Goal: Task Accomplishment & Management: Manage account settings

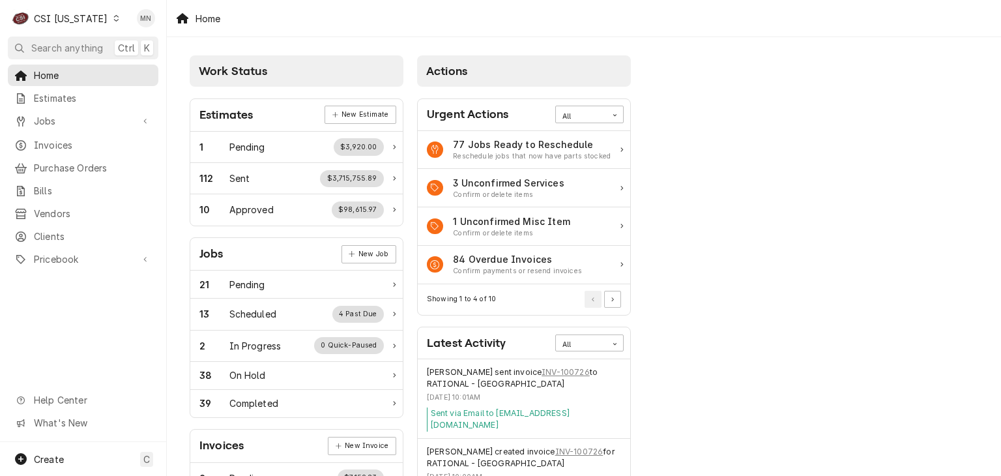
click at [85, 12] on div "CSI Kentucky" at bounding box center [71, 19] width 74 height 14
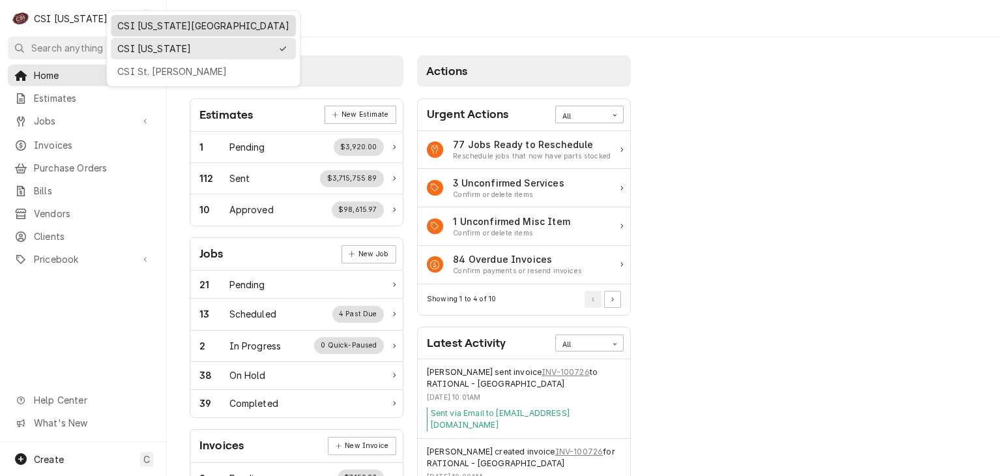
click at [133, 20] on div "CSI [US_STATE][GEOGRAPHIC_DATA]" at bounding box center [203, 26] width 172 height 14
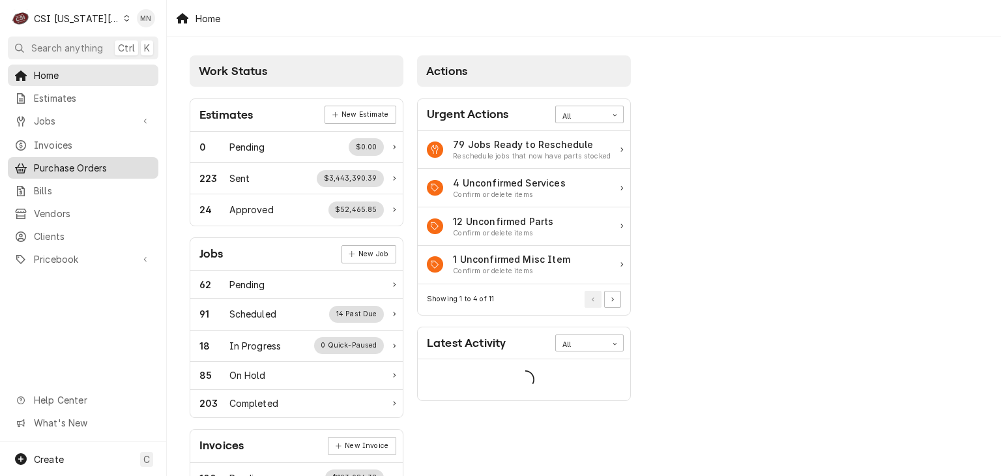
click at [75, 168] on span "Purchase Orders" at bounding box center [93, 168] width 118 height 14
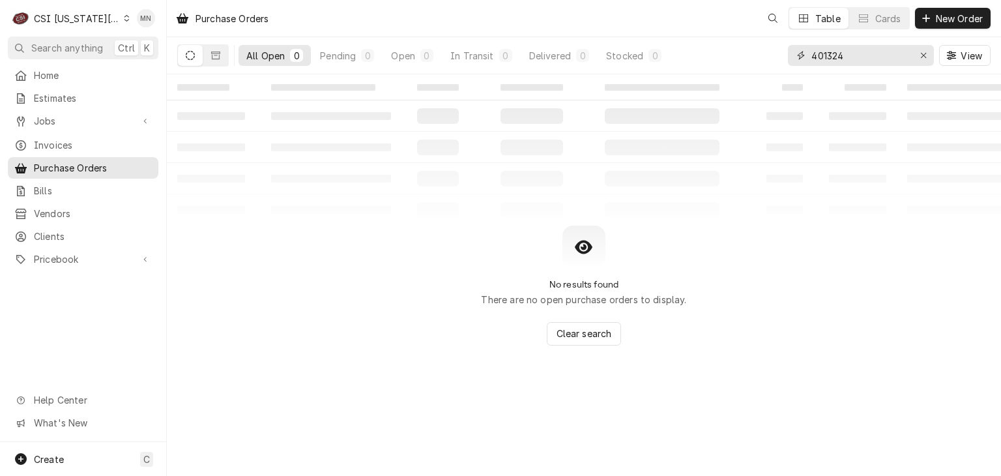
click at [644, 78] on div "Purchase Orders Table Cards New Order All Open 0 Pending 0 Open 0 In Transit 0 …" at bounding box center [584, 238] width 835 height 476
type input "301548"
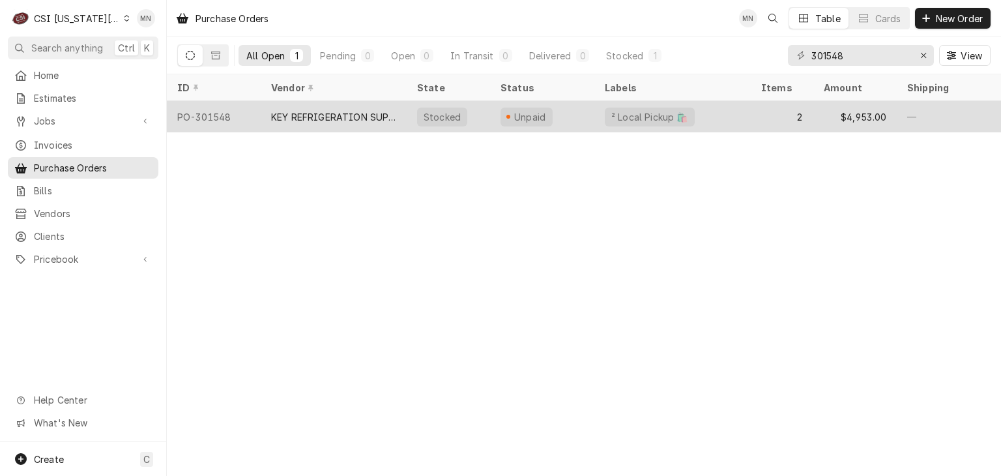
click at [389, 123] on div "KEY REFRIGERATION SUPPLY" at bounding box center [334, 116] width 146 height 31
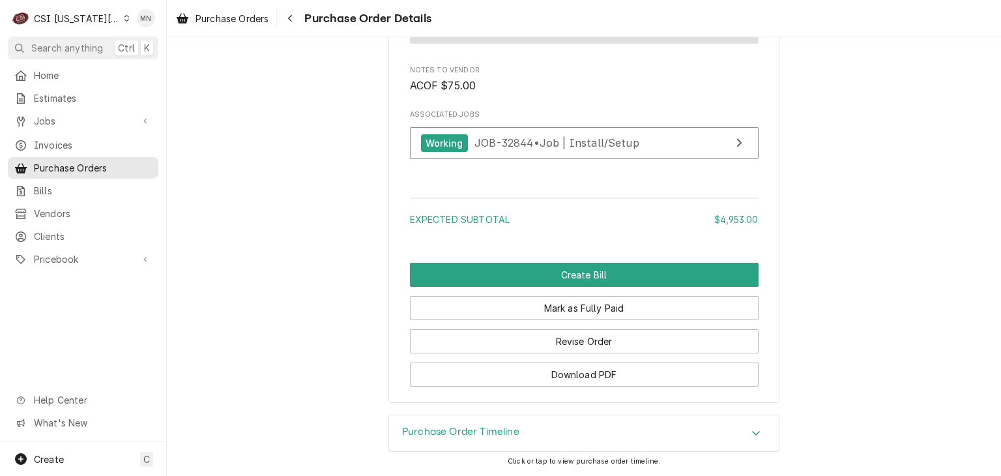
scroll to position [1502, 0]
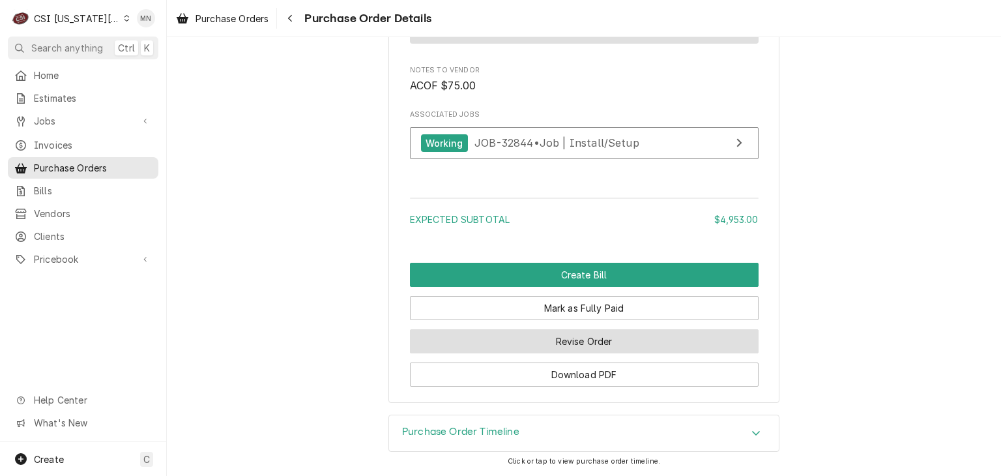
click at [640, 337] on button "Revise Order" at bounding box center [584, 341] width 349 height 24
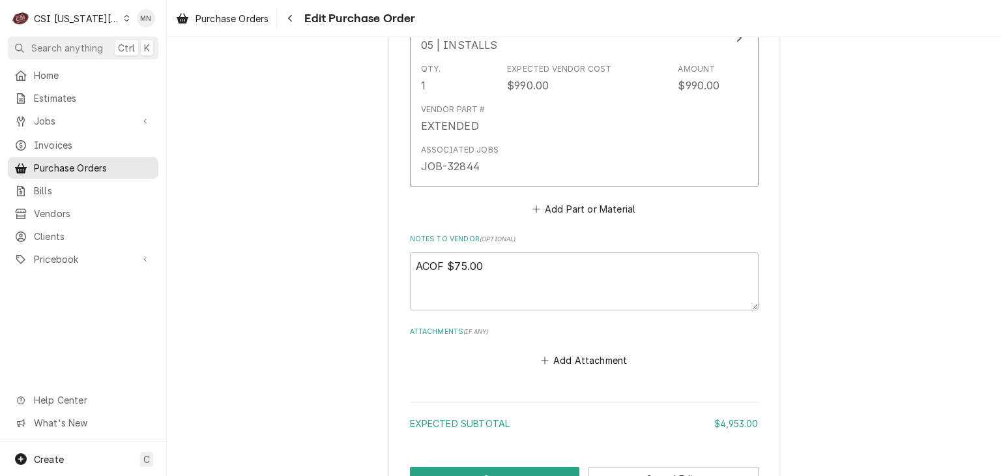
scroll to position [1108, 0]
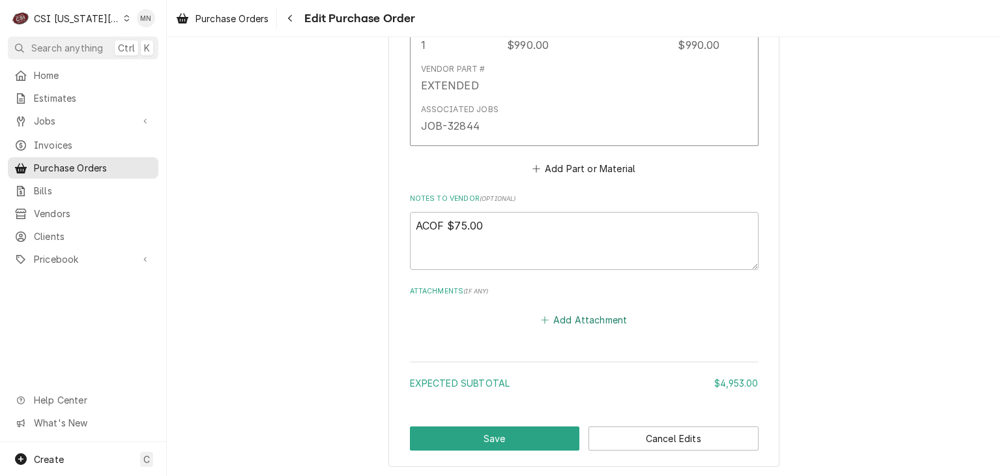
click at [578, 320] on button "Add Attachment" at bounding box center [584, 320] width 91 height 18
type textarea "x"
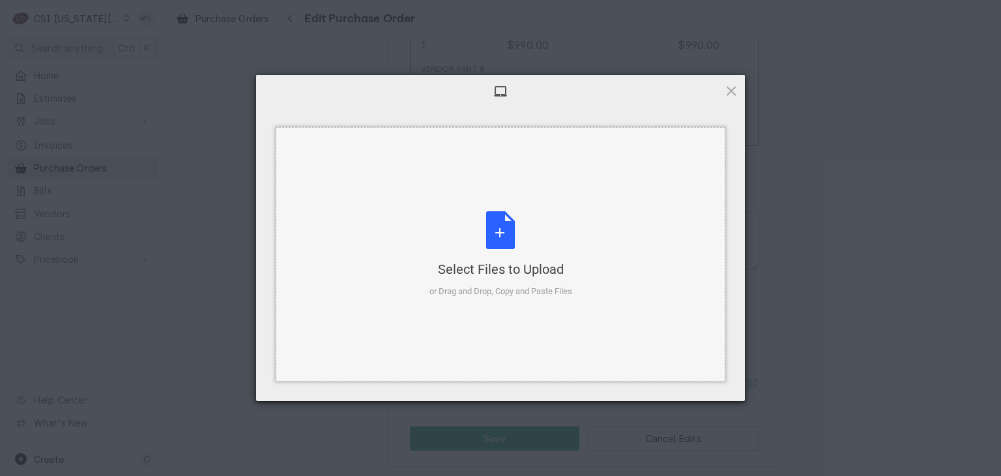
click at [516, 272] on div "Select Files to Upload" at bounding box center [501, 269] width 143 height 18
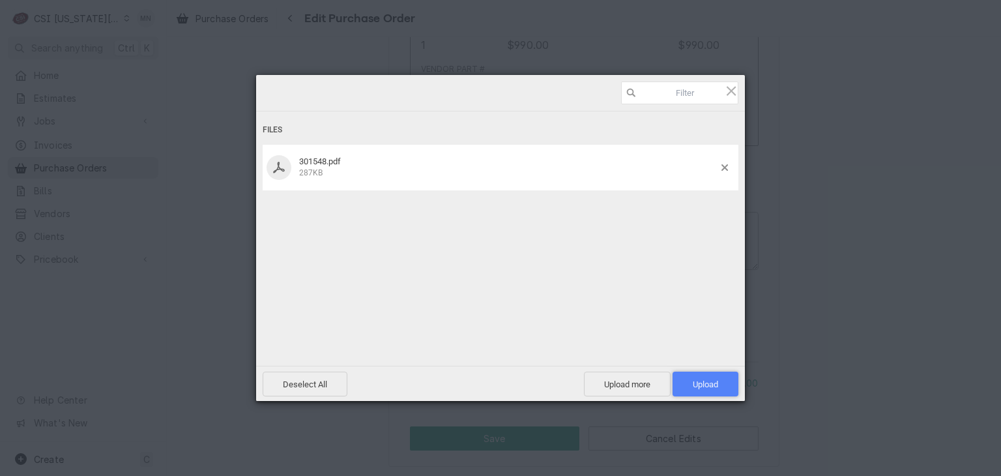
click at [711, 379] on span "Upload 1" at bounding box center [705, 384] width 25 height 10
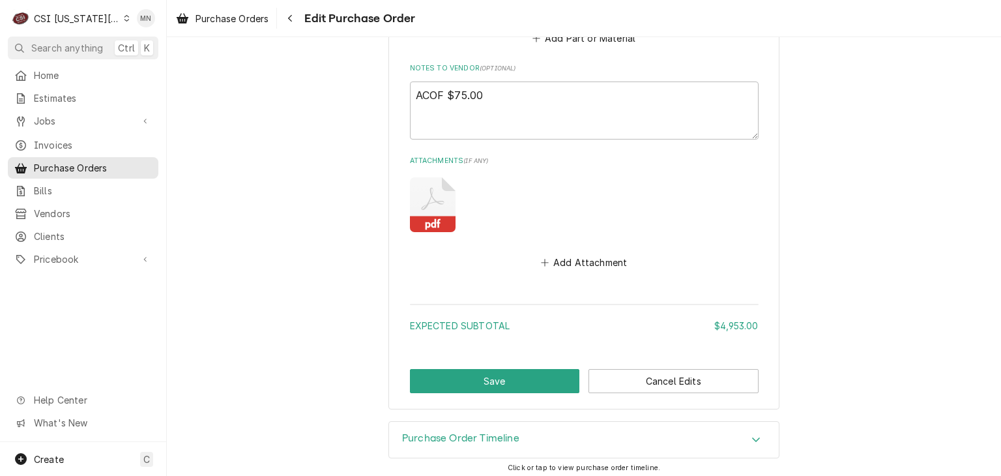
scroll to position [1241, 0]
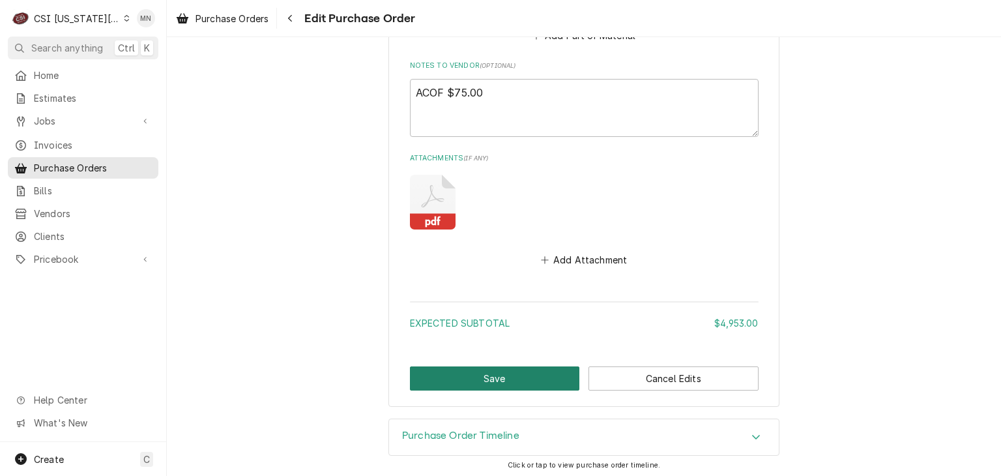
click at [473, 381] on button "Save" at bounding box center [495, 378] width 170 height 24
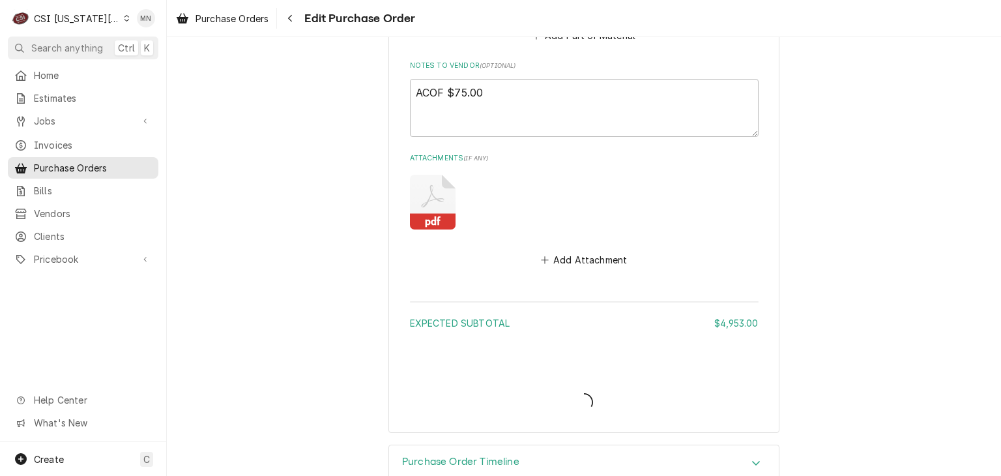
type textarea "x"
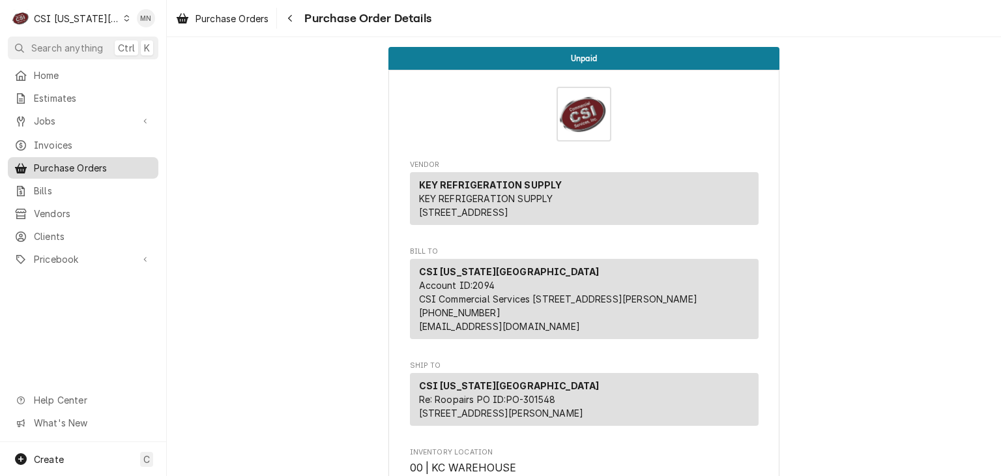
click at [73, 162] on span "Purchase Orders" at bounding box center [93, 168] width 118 height 14
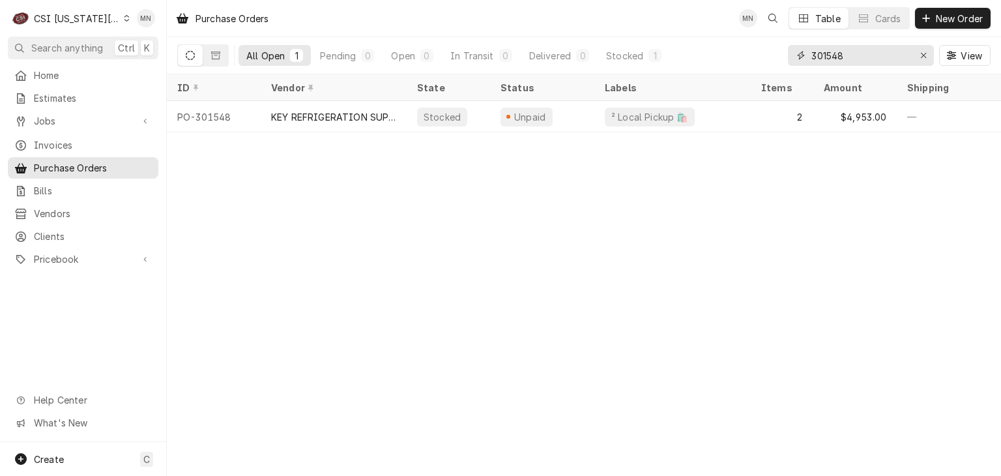
drag, startPoint x: 858, startPoint y: 56, endPoint x: 778, endPoint y: 59, distance: 79.6
click at [775, 58] on div "All Open 1 Pending 0 Open 0 In Transit 0 Delivered 0 Stocked 1 301548 View" at bounding box center [584, 55] width 814 height 37
type input "301588"
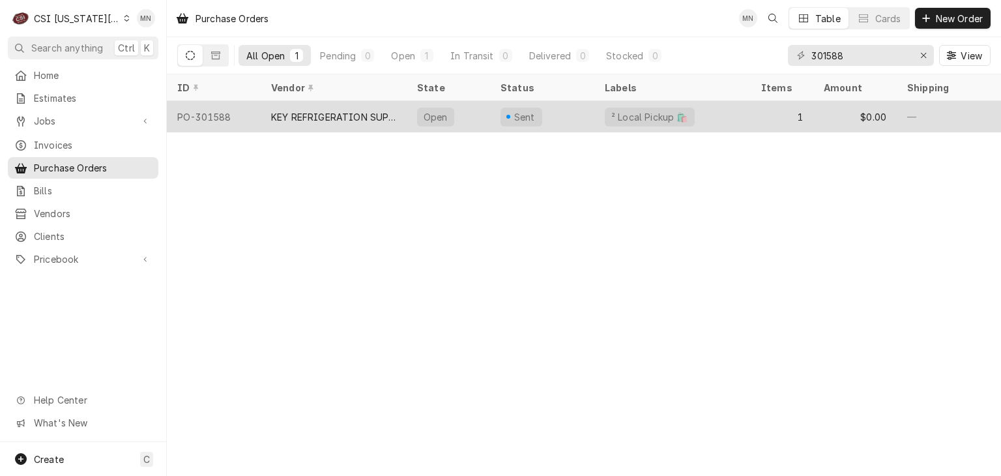
click at [360, 118] on div "KEY REFRIGERATION SUPPLY" at bounding box center [333, 117] width 125 height 14
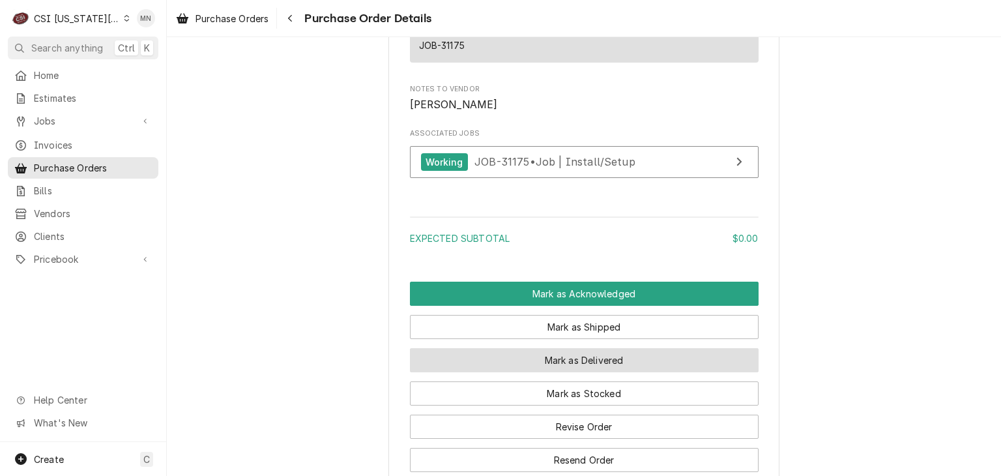
scroll to position [1108, 0]
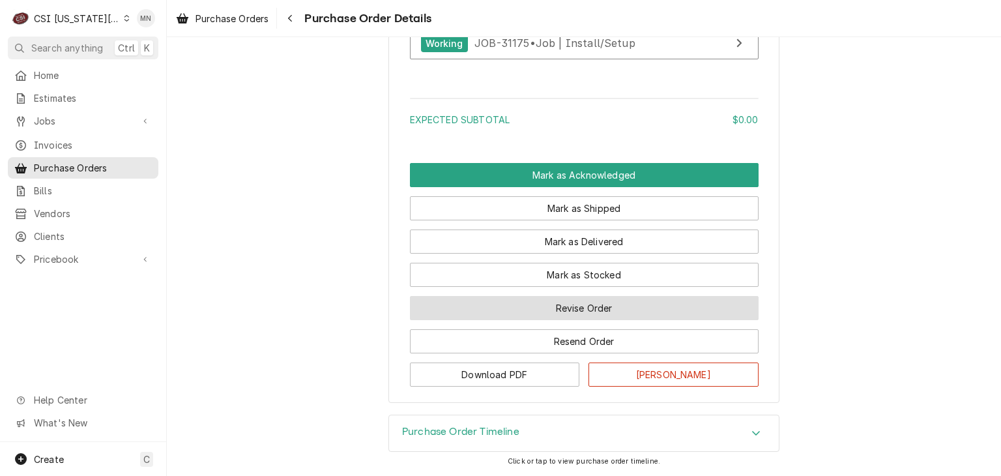
click at [571, 320] on button "Revise Order" at bounding box center [584, 308] width 349 height 24
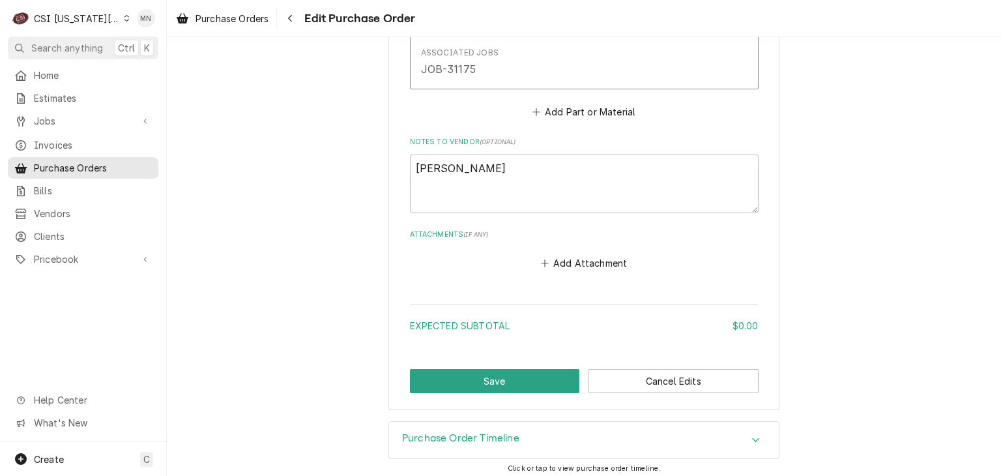
scroll to position [771, 0]
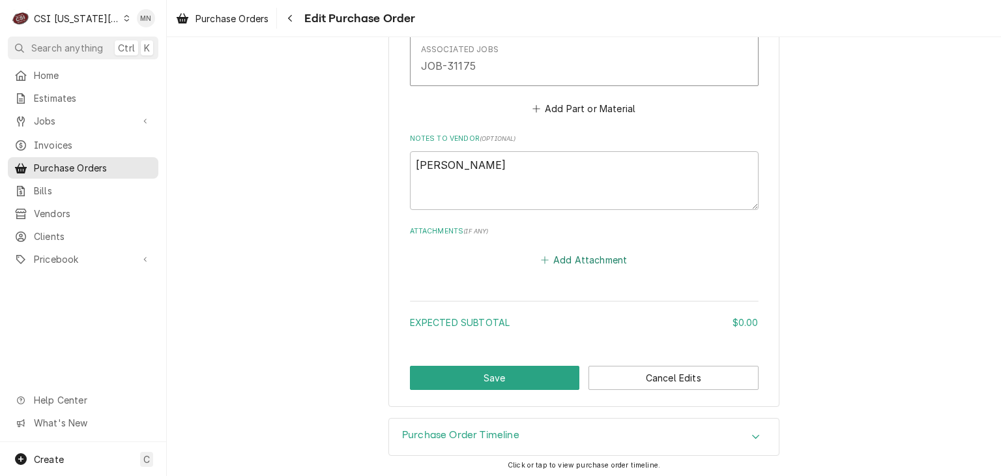
click at [582, 258] on button "Add Attachment" at bounding box center [584, 259] width 91 height 18
type textarea "x"
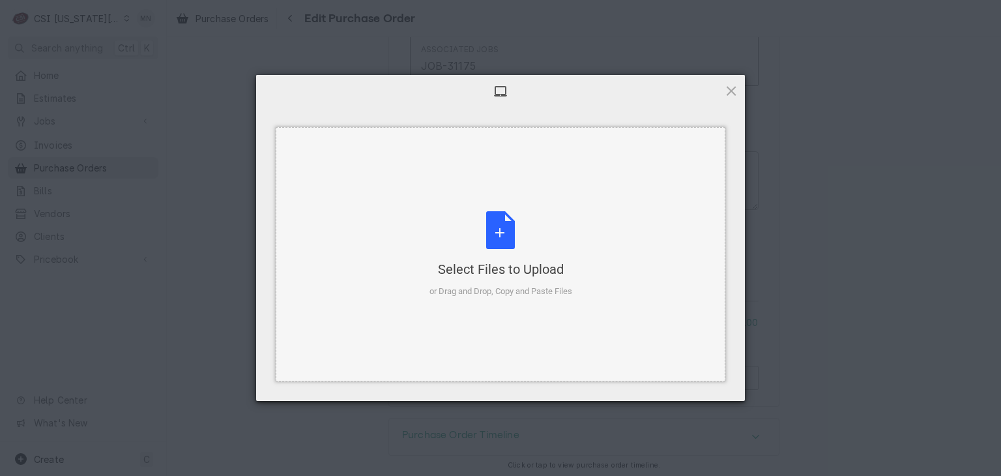
click at [501, 253] on div "Select Files to Upload or Drag and Drop, Copy and Paste Files" at bounding box center [501, 254] width 143 height 87
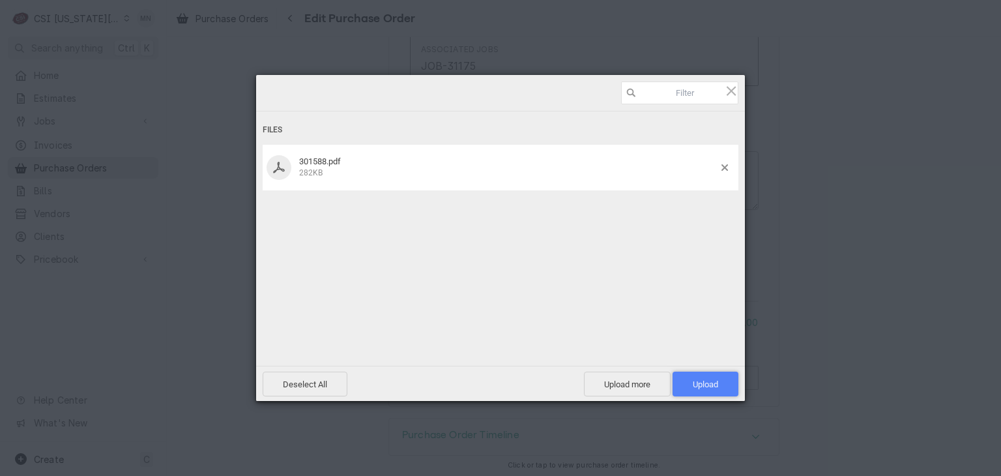
click at [709, 383] on span "Upload 1" at bounding box center [705, 384] width 25 height 10
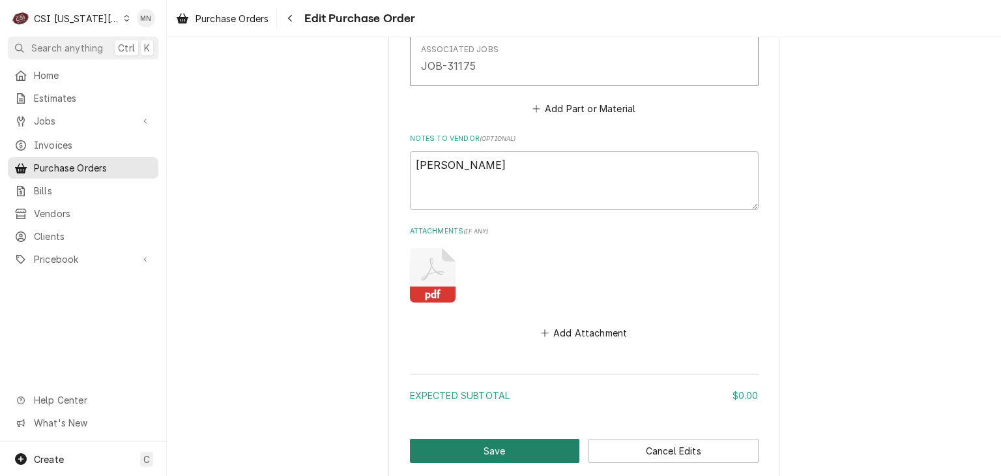
click at [482, 446] on button "Save" at bounding box center [495, 451] width 170 height 24
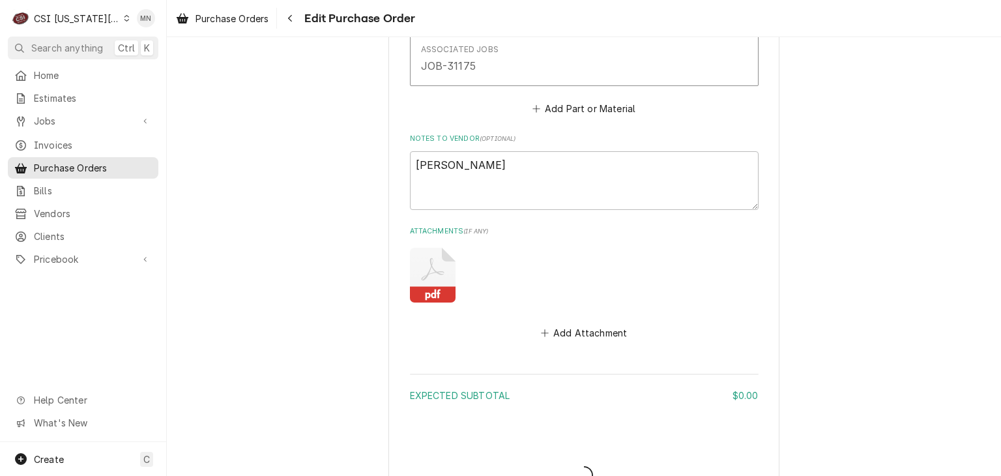
type textarea "x"
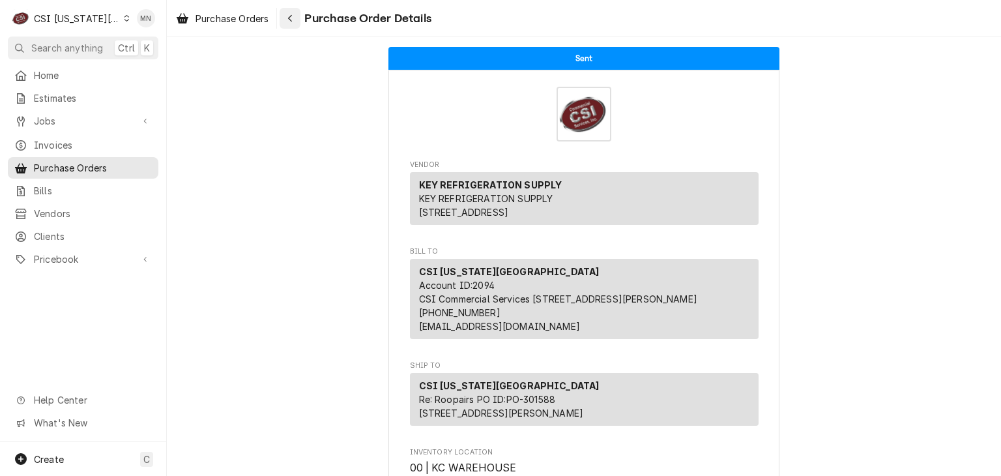
click at [296, 16] on div "Navigate back" at bounding box center [290, 18] width 13 height 13
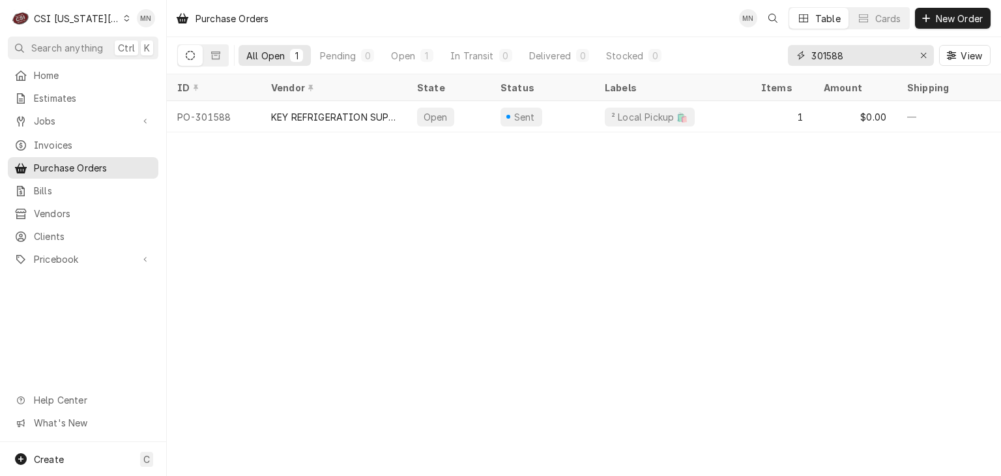
drag, startPoint x: 868, startPoint y: 50, endPoint x: 763, endPoint y: 55, distance: 105.1
click at [763, 55] on div "All Open 1 Pending 0 Open 1 In Transit 0 Delivered 0 Stocked 0 301588 View" at bounding box center [584, 55] width 814 height 37
type input "301614"
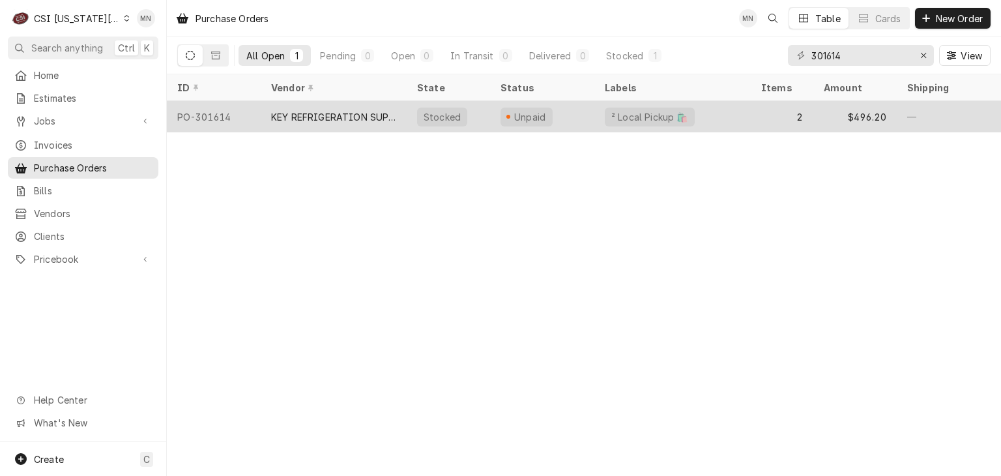
click at [357, 110] on div "KEY REFRIGERATION SUPPLY" at bounding box center [333, 117] width 125 height 14
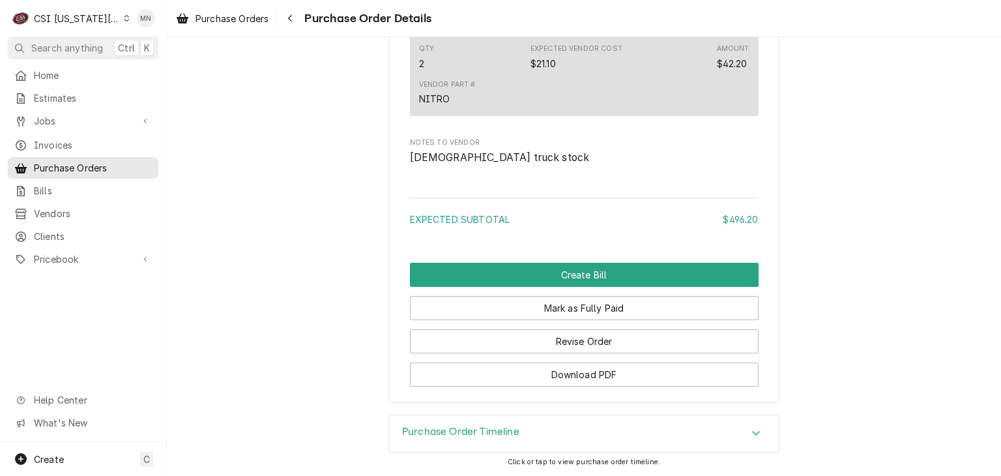
scroll to position [1324, 0]
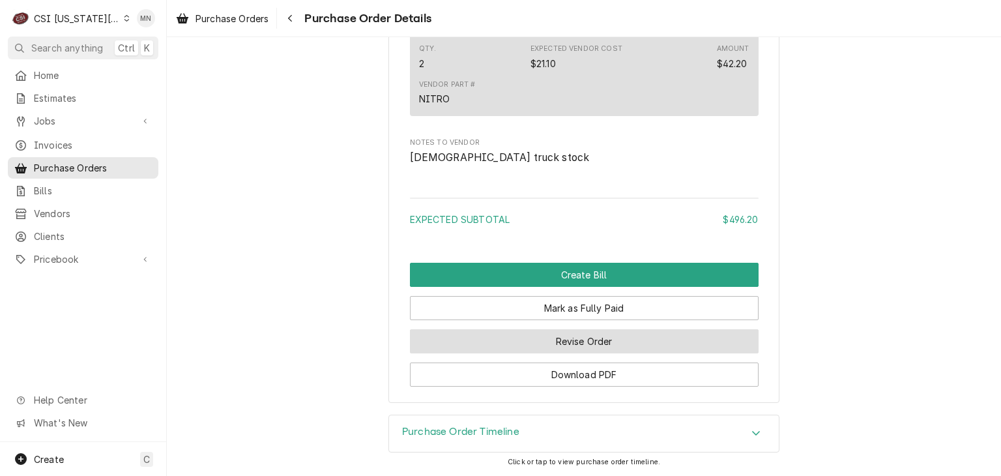
click at [571, 346] on button "Revise Order" at bounding box center [584, 341] width 349 height 24
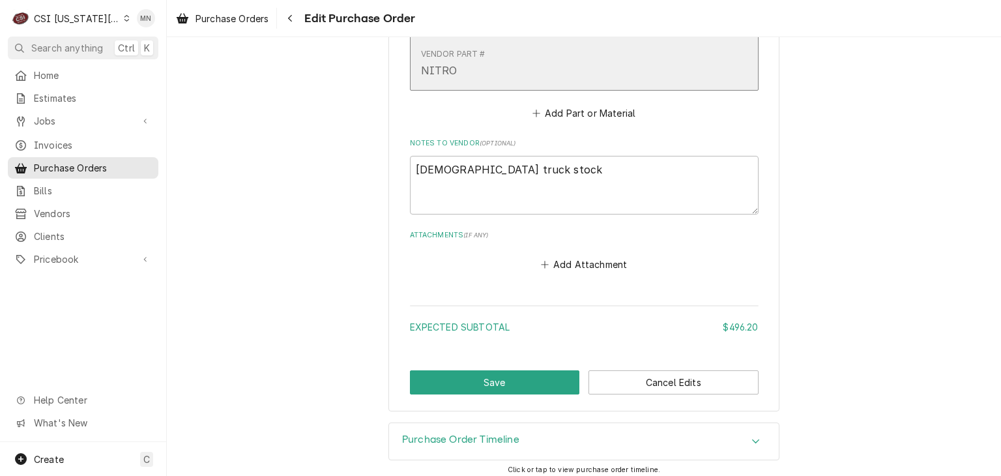
scroll to position [1043, 0]
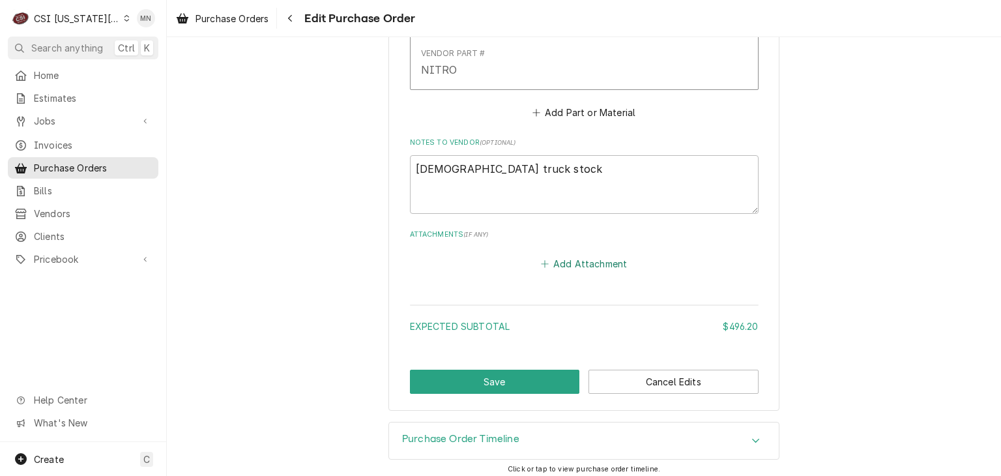
click at [577, 265] on button "Add Attachment" at bounding box center [584, 263] width 91 height 18
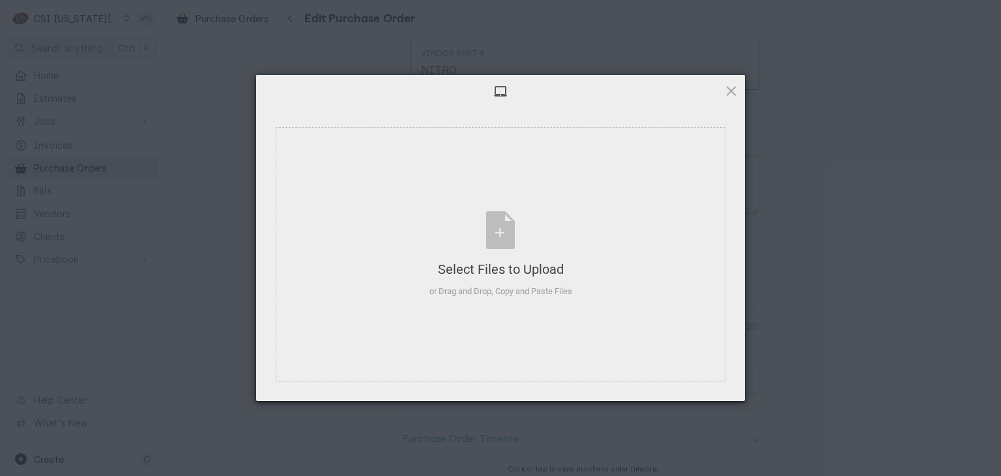
type textarea "x"
click at [513, 236] on div "Select Files to Upload or Drag and Drop, Copy and Paste Files" at bounding box center [501, 254] width 143 height 87
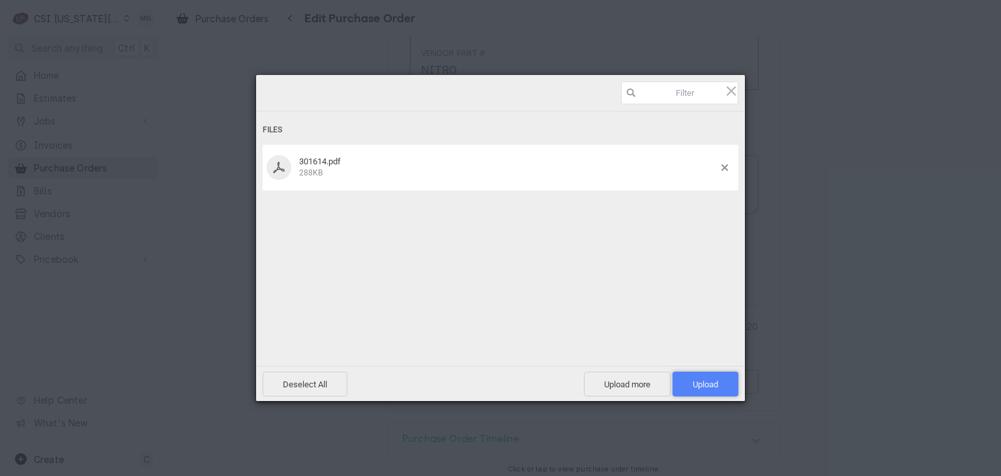
click at [703, 379] on span "Upload 1" at bounding box center [705, 384] width 25 height 10
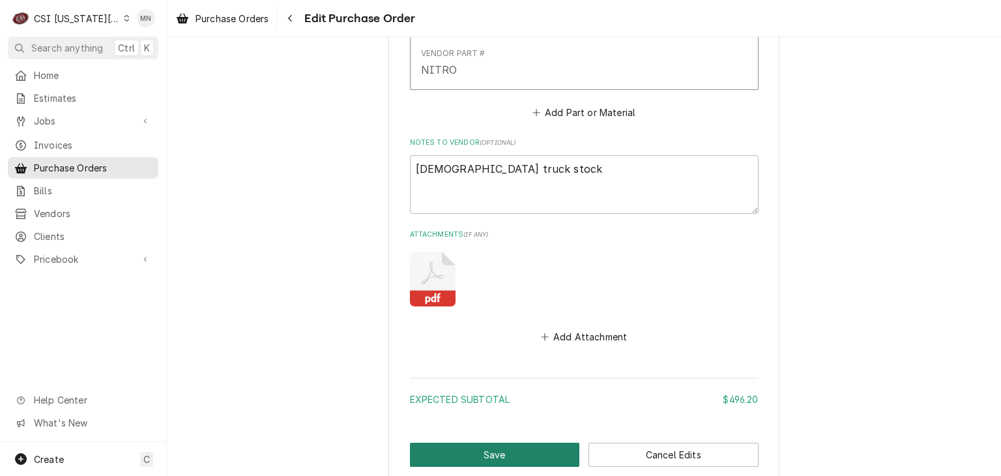
click at [490, 452] on button "Save" at bounding box center [495, 455] width 170 height 24
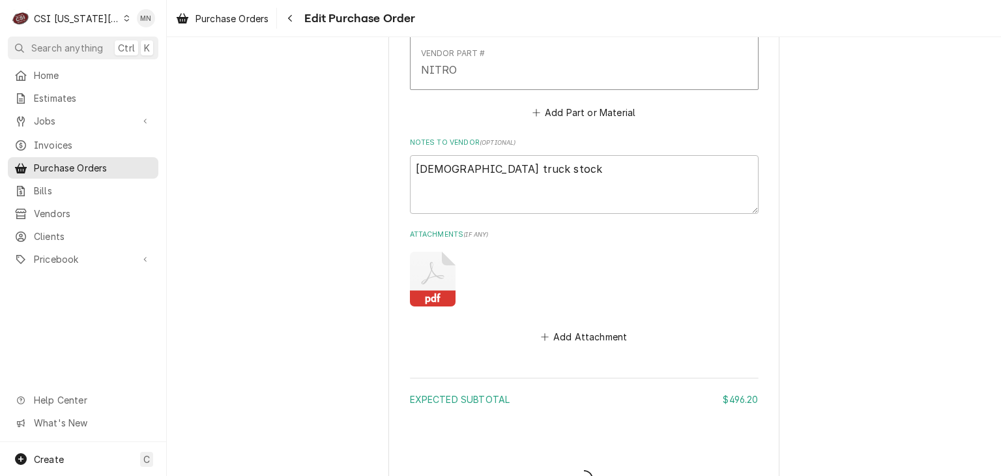
type textarea "x"
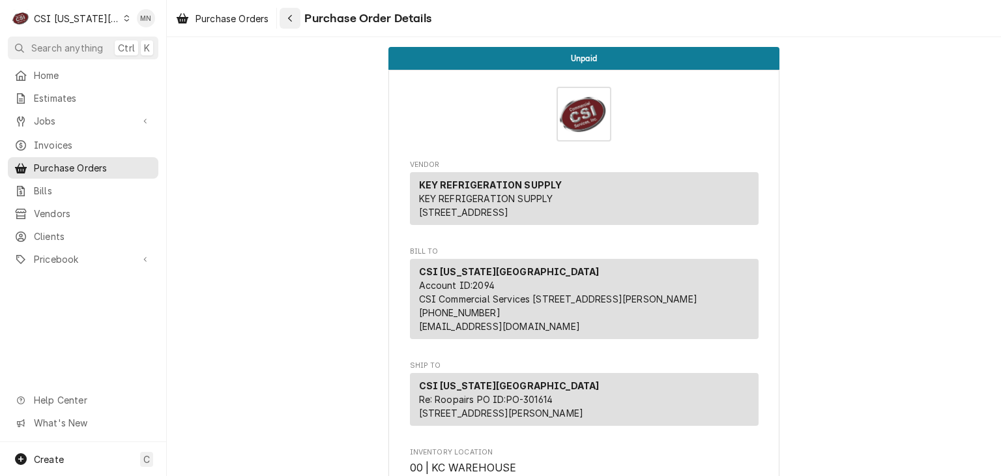
click at [286, 21] on div "Navigate back" at bounding box center [290, 18] width 13 height 13
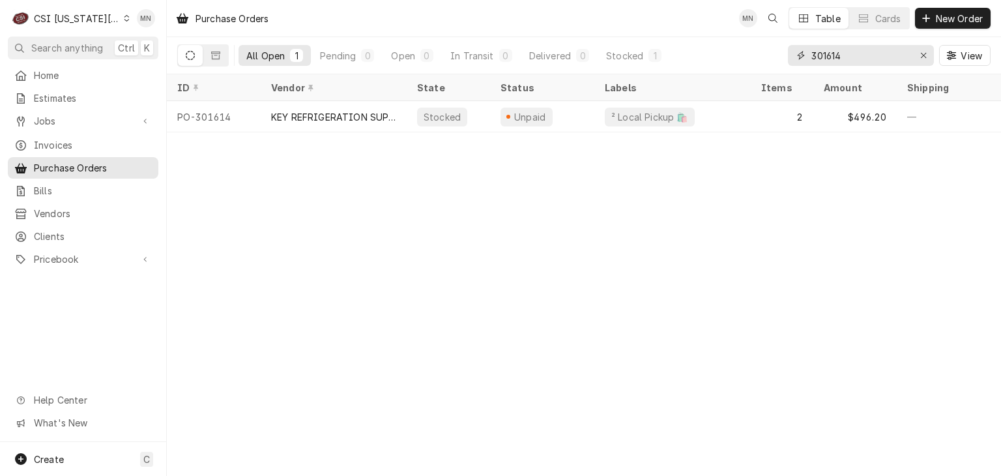
drag, startPoint x: 875, startPoint y: 61, endPoint x: 767, endPoint y: 66, distance: 108.4
click at [767, 66] on div "All Open 1 Pending 0 Open 0 In Transit 0 Delivered 0 Stocked 1 301614 View" at bounding box center [584, 55] width 814 height 37
type input "301376"
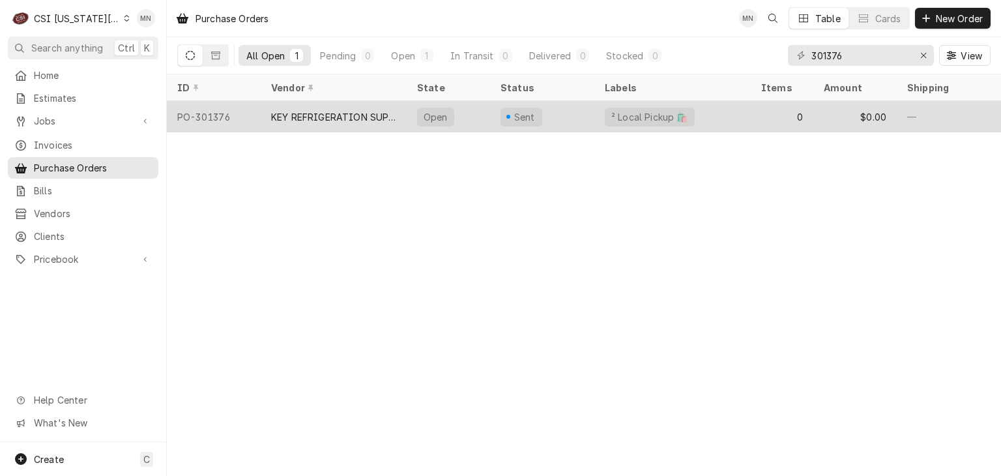
click at [297, 123] on div "KEY REFRIGERATION SUPPLY" at bounding box center [334, 116] width 146 height 31
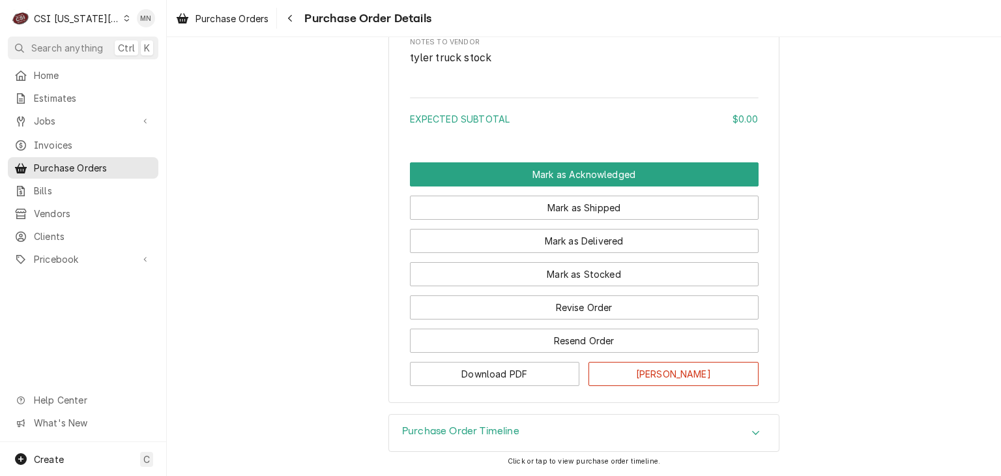
scroll to position [847, 0]
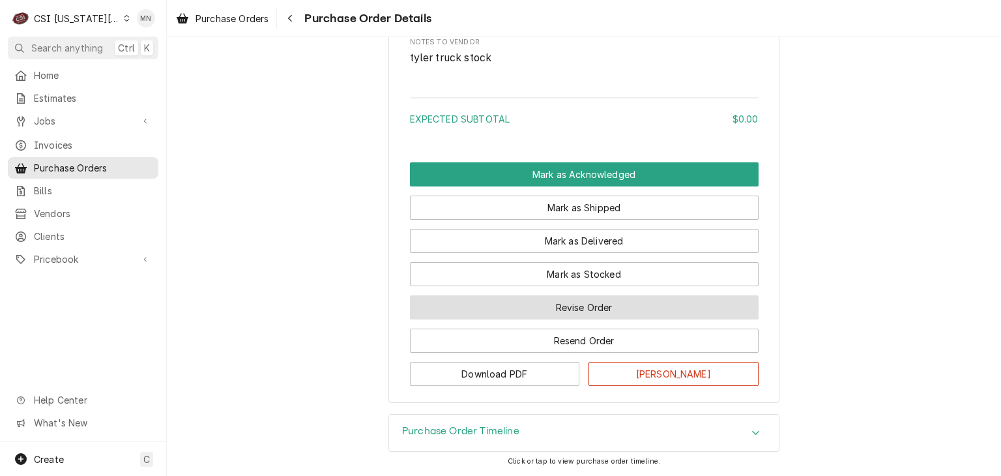
click at [591, 304] on button "Revise Order" at bounding box center [584, 307] width 349 height 24
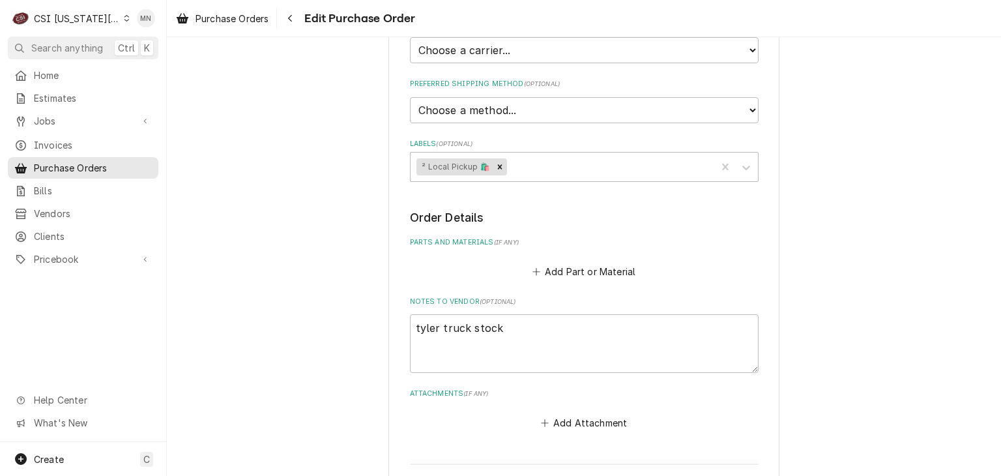
scroll to position [507, 0]
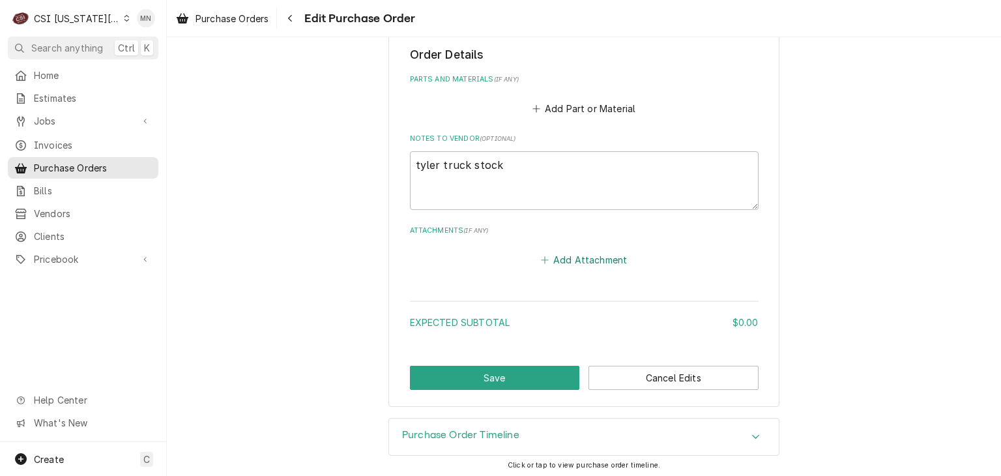
click at [582, 259] on button "Add Attachment" at bounding box center [584, 259] width 91 height 18
type textarea "x"
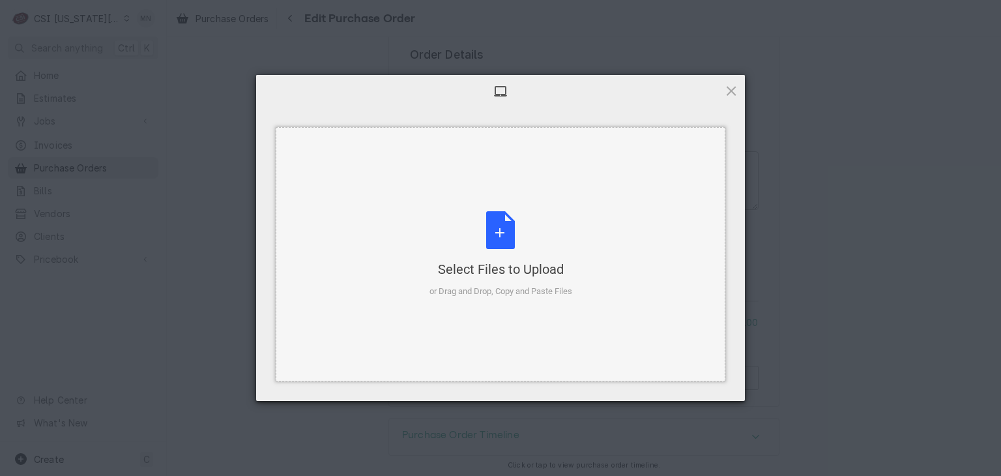
click at [521, 235] on div "Select Files to Upload or Drag and Drop, Copy and Paste Files" at bounding box center [501, 254] width 143 height 87
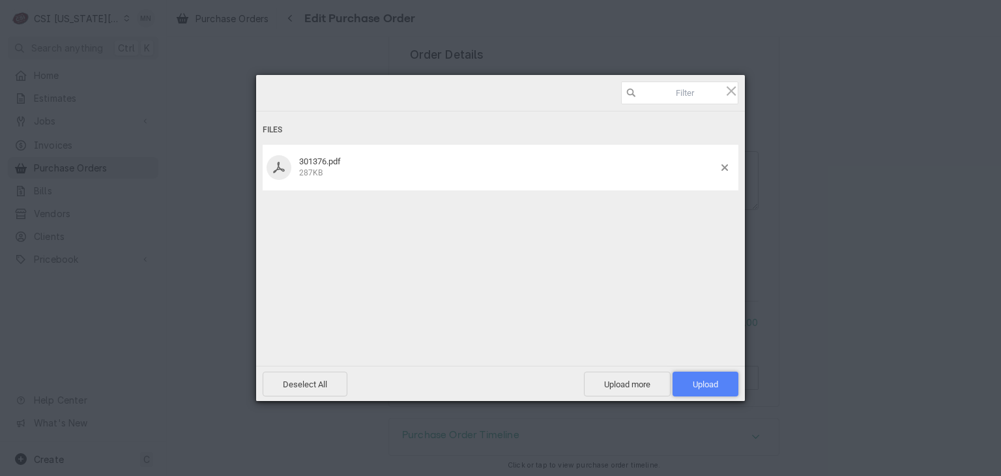
click at [705, 384] on span "Upload 1" at bounding box center [705, 384] width 25 height 10
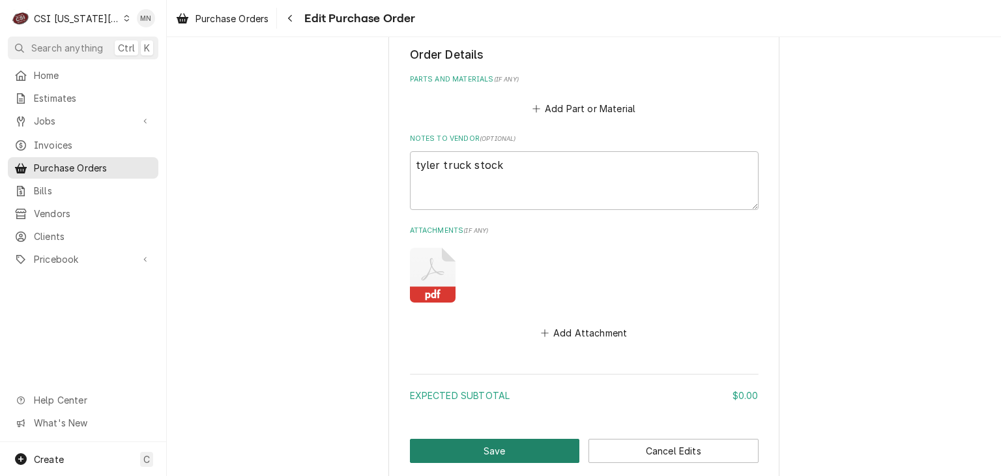
click at [484, 451] on button "Save" at bounding box center [495, 451] width 170 height 24
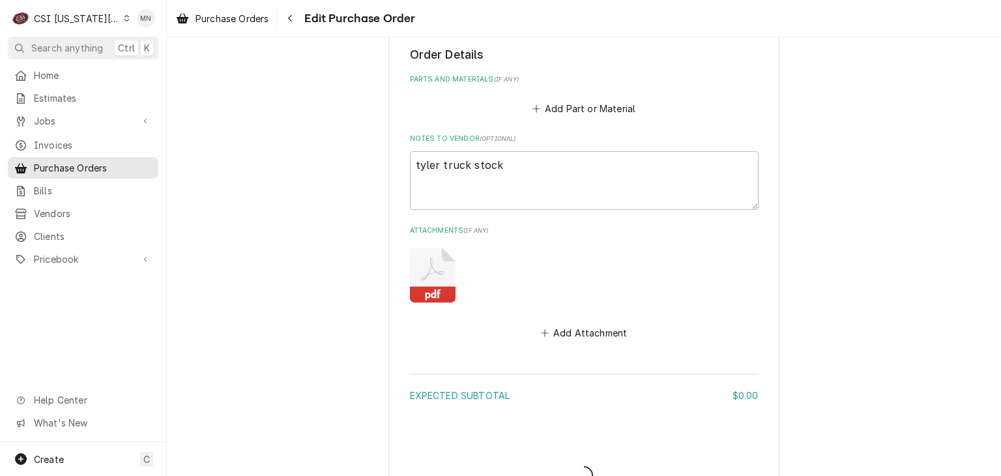
type textarea "x"
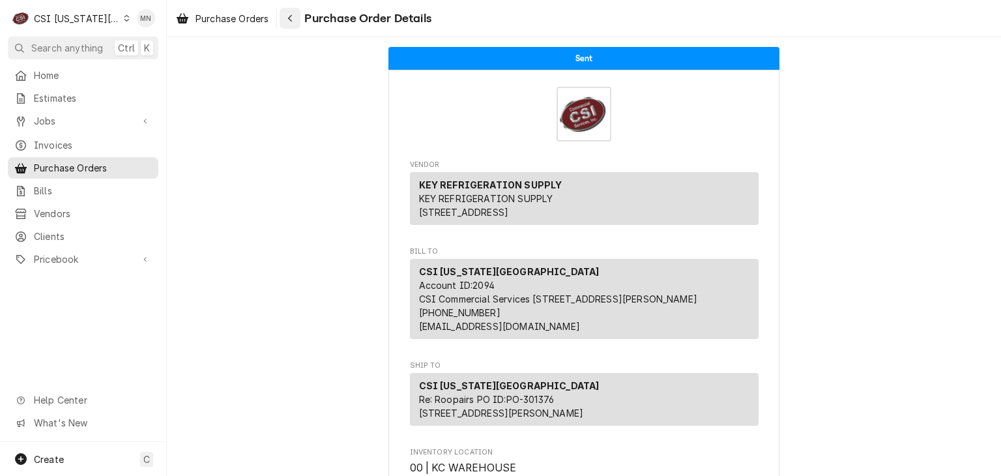
click at [297, 14] on div "Navigate back" at bounding box center [290, 18] width 13 height 13
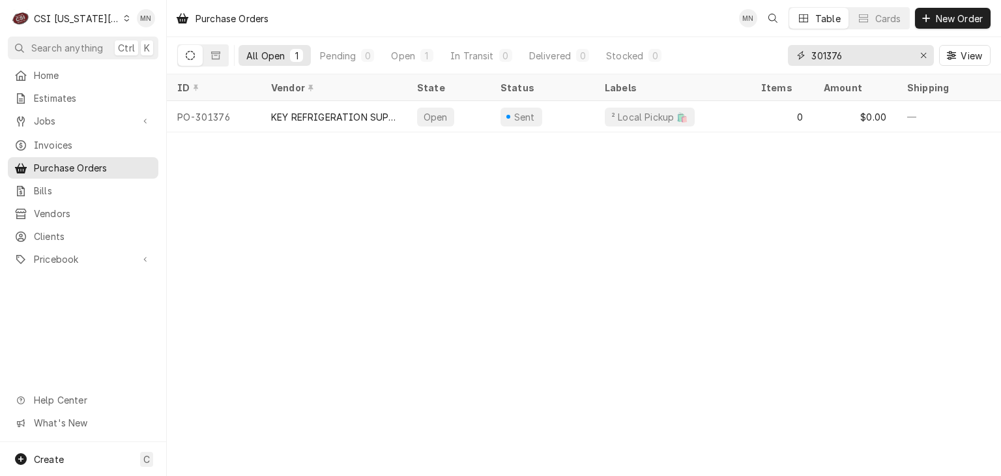
drag, startPoint x: 859, startPoint y: 56, endPoint x: 786, endPoint y: 58, distance: 73.0
click at [788, 58] on div "301376" at bounding box center [861, 55] width 146 height 21
type input "301612"
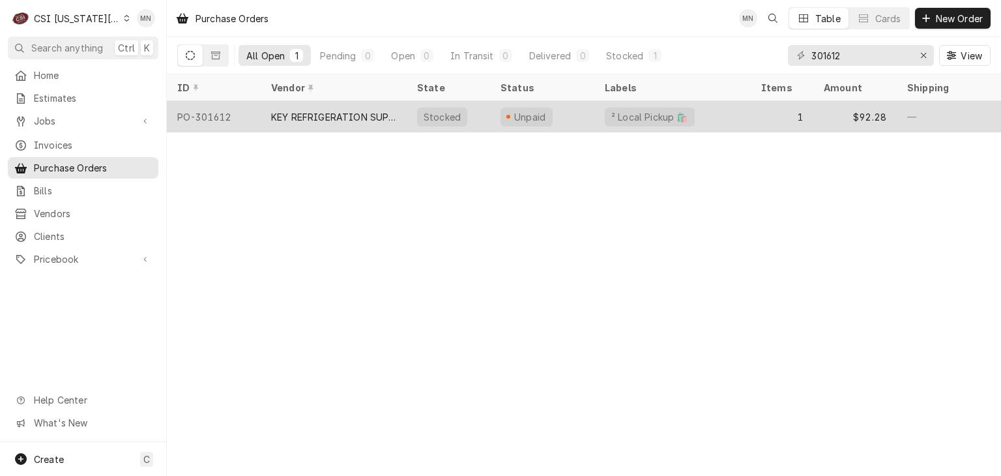
click at [340, 115] on div "KEY REFRIGERATION SUPPLY" at bounding box center [333, 117] width 125 height 14
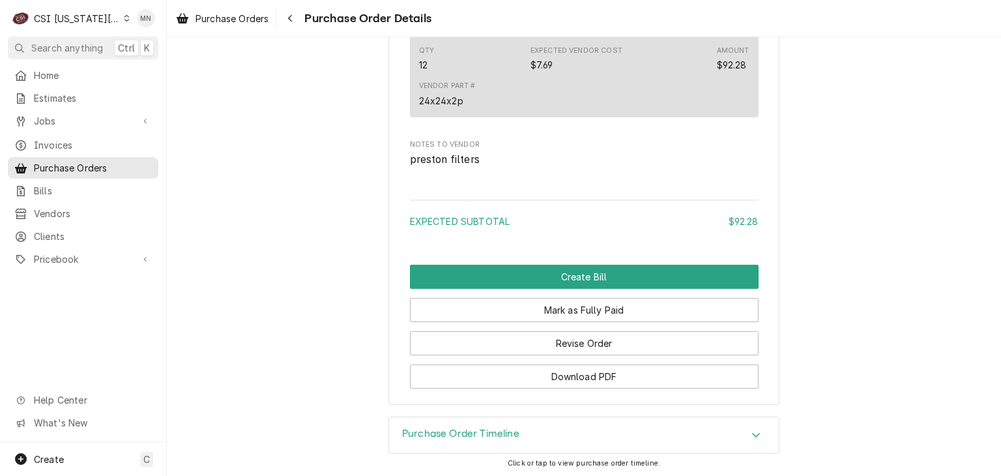
scroll to position [1129, 0]
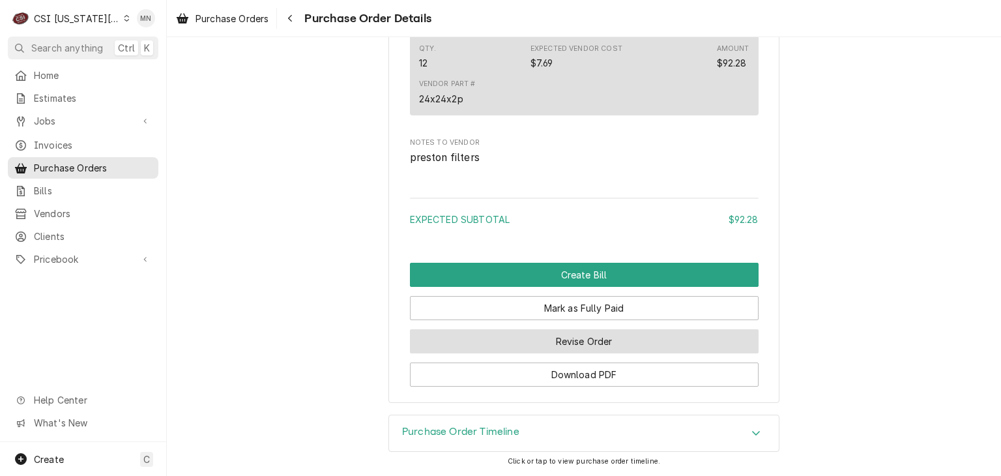
click at [574, 342] on button "Revise Order" at bounding box center [584, 341] width 349 height 24
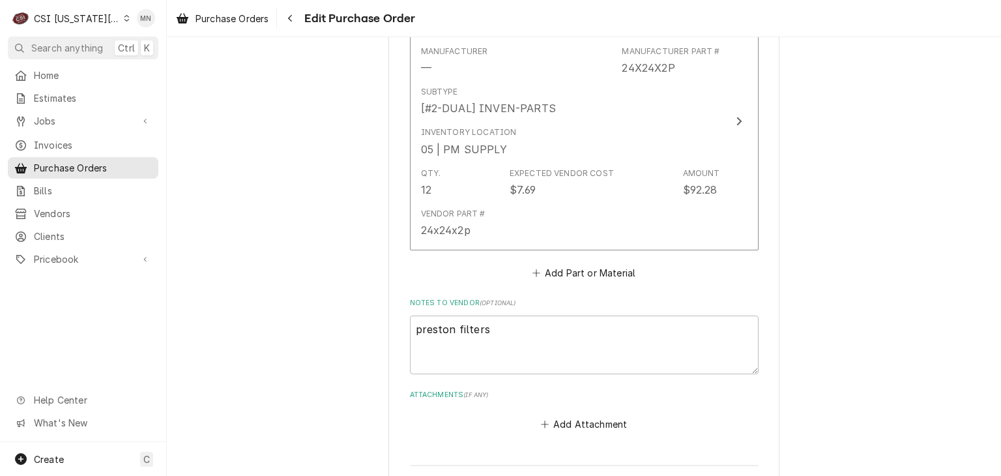
scroll to position [782, 0]
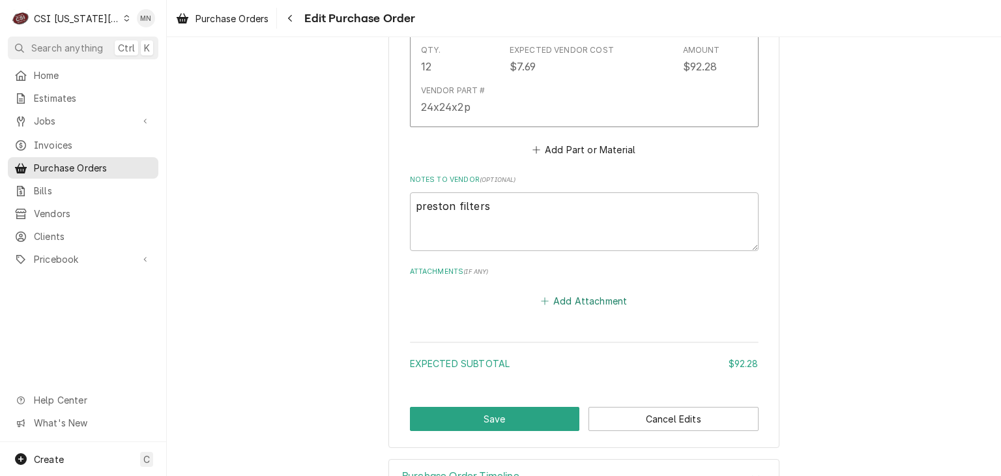
click at [601, 301] on button "Add Attachment" at bounding box center [584, 300] width 91 height 18
type textarea "x"
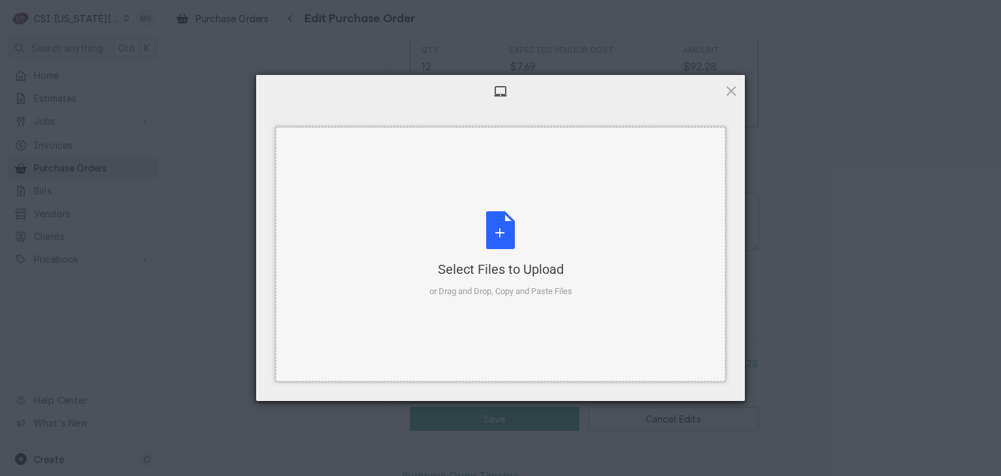
click at [536, 236] on div "Select Files to Upload or Drag and Drop, Copy and Paste Files" at bounding box center [501, 254] width 143 height 87
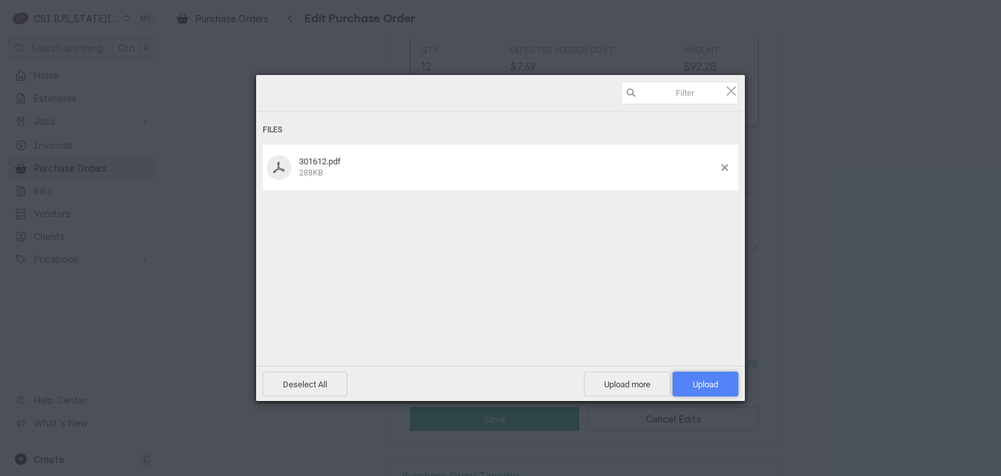
click at [690, 386] on span "Upload 1" at bounding box center [706, 384] width 66 height 25
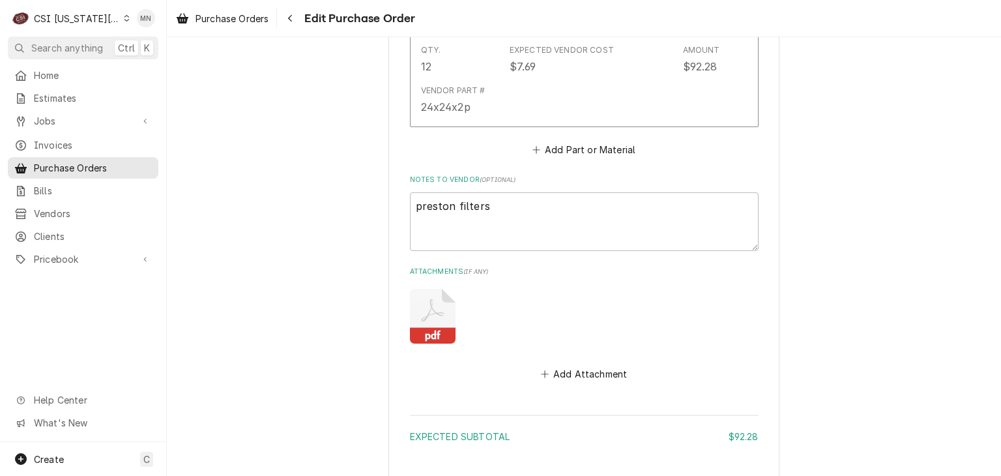
scroll to position [896, 0]
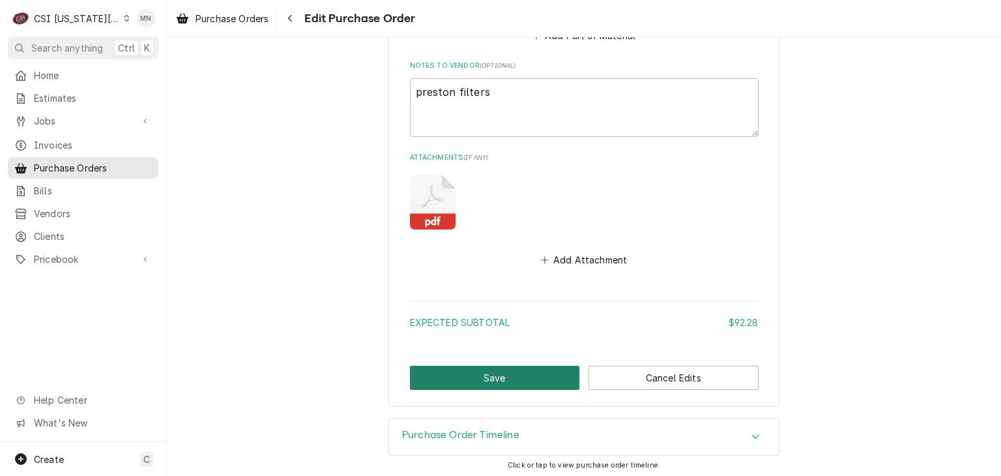
click at [485, 379] on button "Save" at bounding box center [495, 378] width 170 height 24
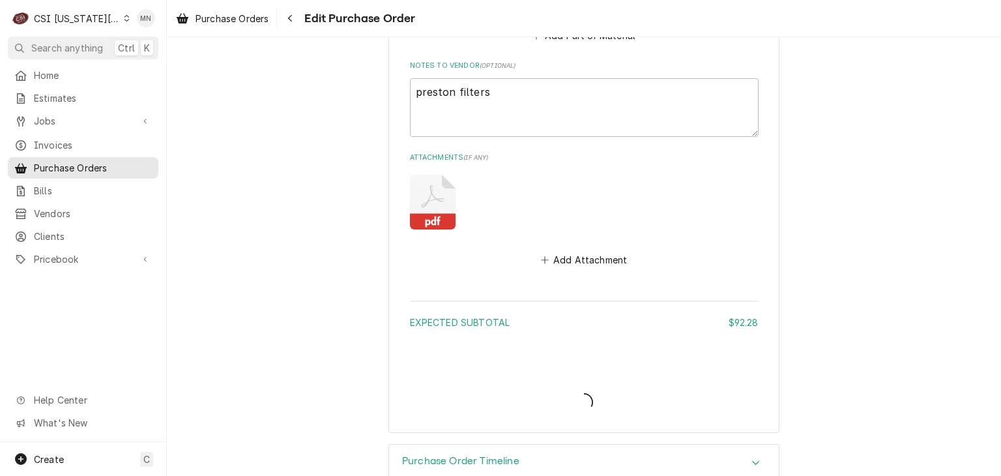
type textarea "x"
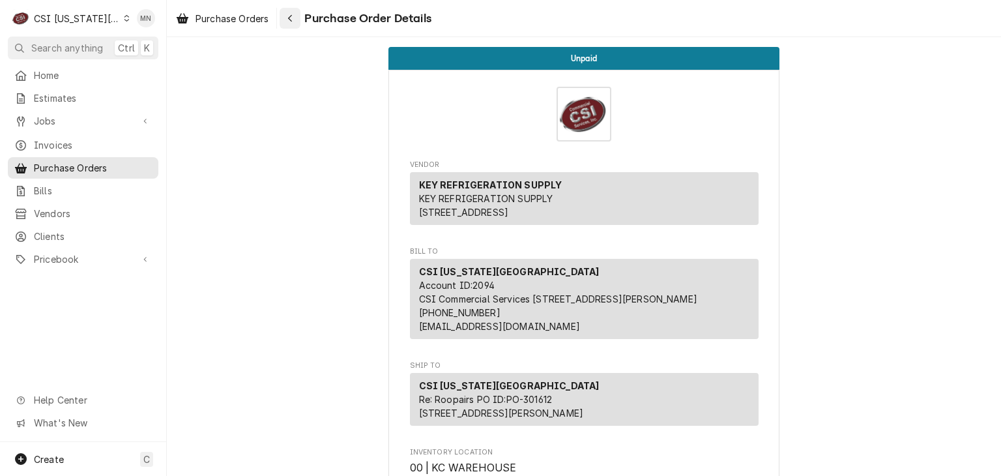
click at [295, 21] on div "Navigate back" at bounding box center [290, 18] width 13 height 13
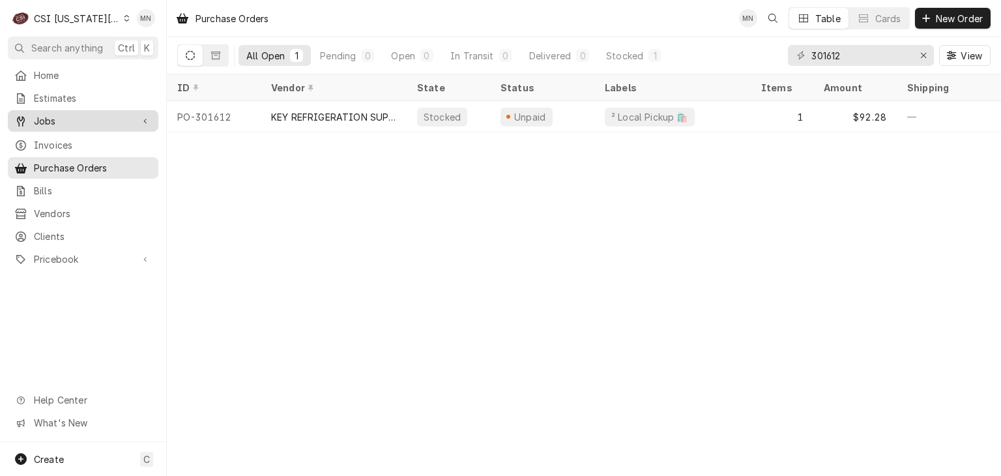
click at [67, 118] on span "Jobs" at bounding box center [83, 121] width 98 height 14
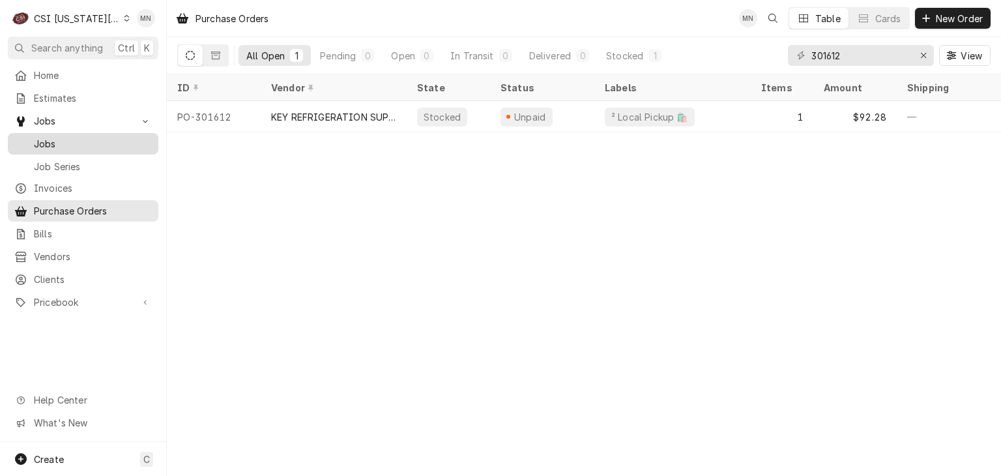
click at [47, 137] on span "Jobs" at bounding box center [93, 144] width 118 height 14
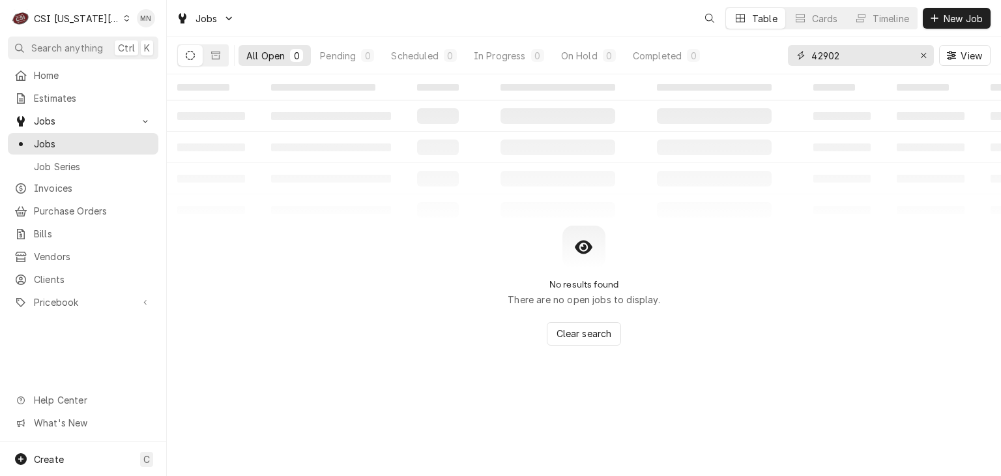
drag, startPoint x: 861, startPoint y: 50, endPoint x: 762, endPoint y: 57, distance: 98.7
click at [762, 57] on div "All Open 0 Pending 0 Scheduled 0 In Progress 0 On Hold 0 Completed 0 42902 View" at bounding box center [584, 55] width 814 height 37
type input "32933"
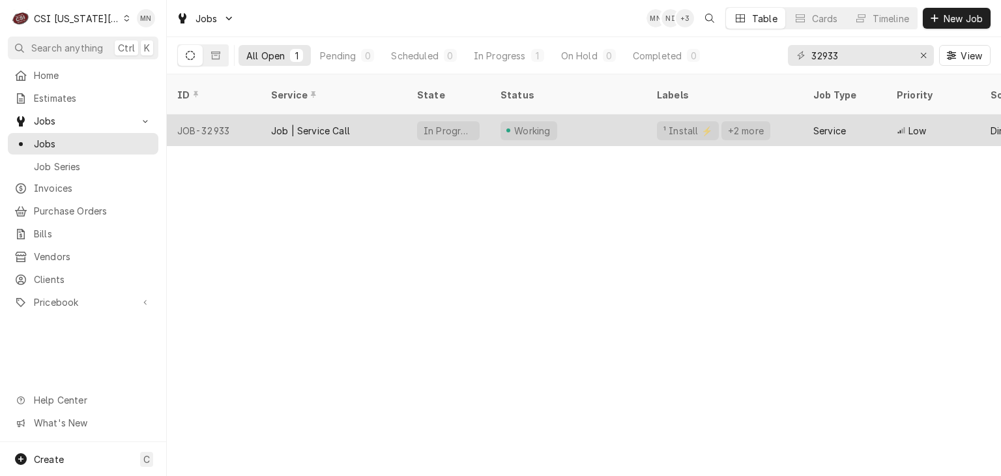
click at [259, 118] on div "JOB-32933" at bounding box center [214, 130] width 94 height 31
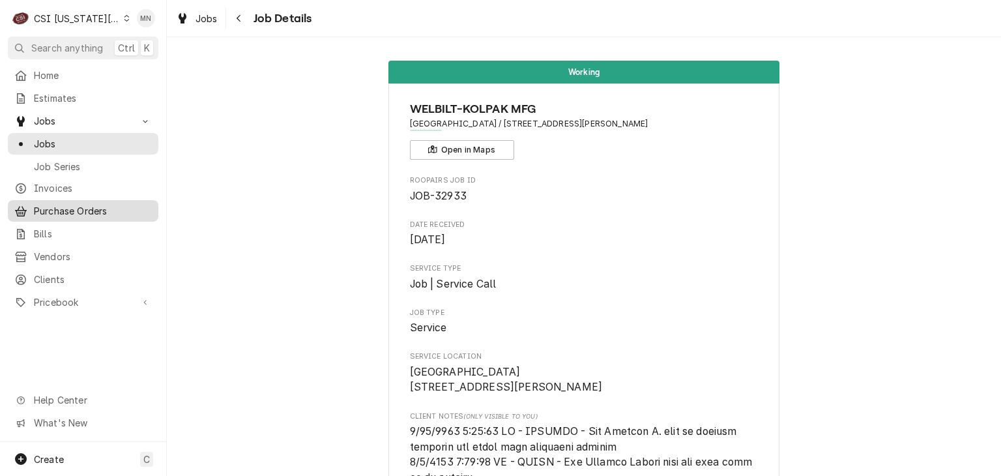
click at [94, 207] on span "Purchase Orders" at bounding box center [93, 211] width 118 height 14
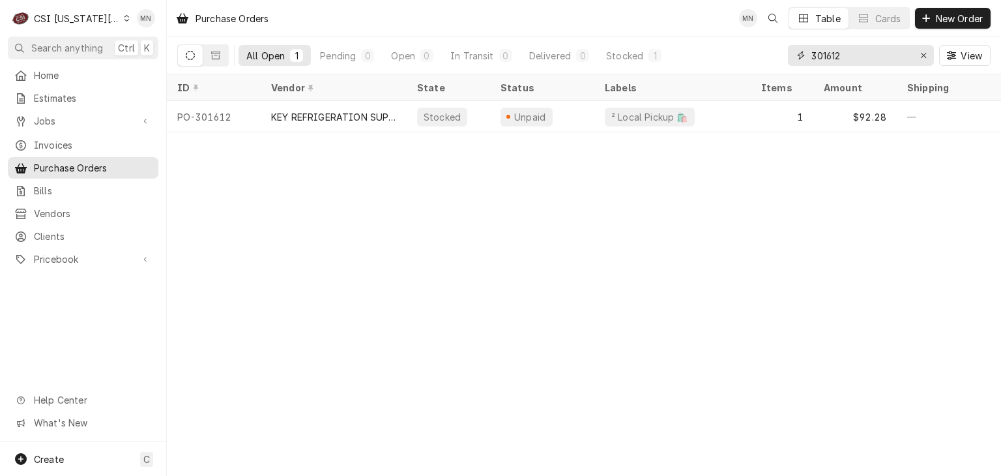
drag, startPoint x: 852, startPoint y: 46, endPoint x: 750, endPoint y: 53, distance: 102.6
click at [750, 53] on div "All Open 1 Pending 0 Open 0 In Transit 0 Delivered 0 Stocked 1 301612 View" at bounding box center [584, 55] width 814 height 37
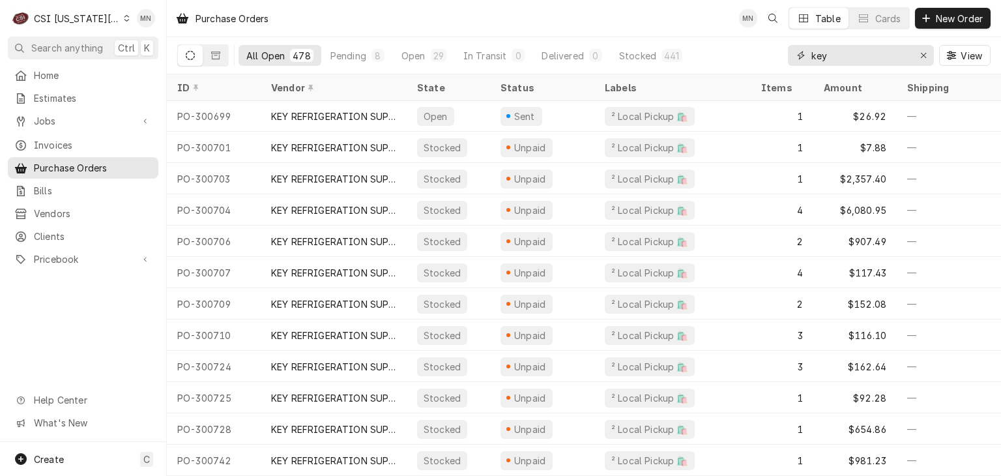
scroll to position [6111, 0]
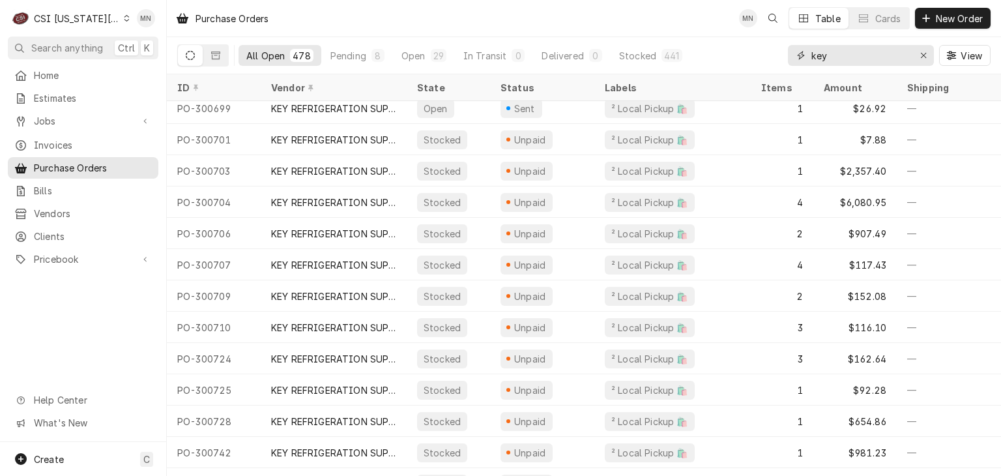
type input "key"
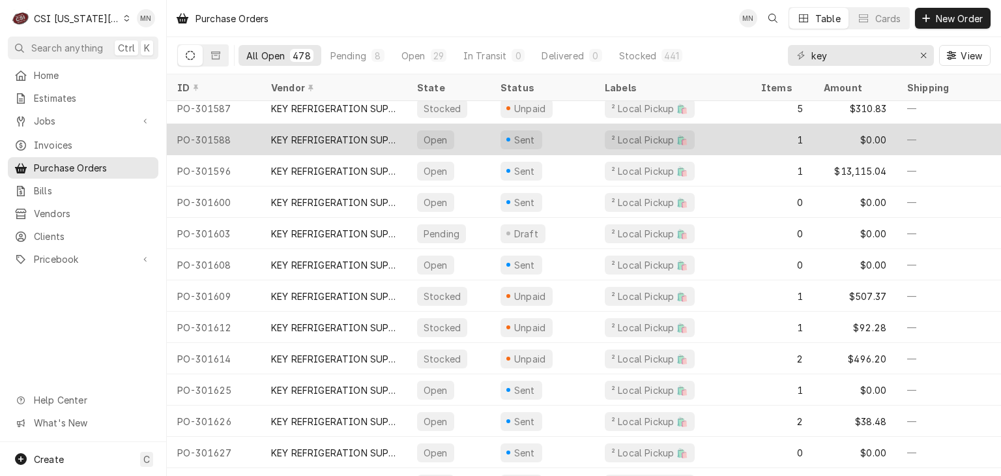
scroll to position [14592, 0]
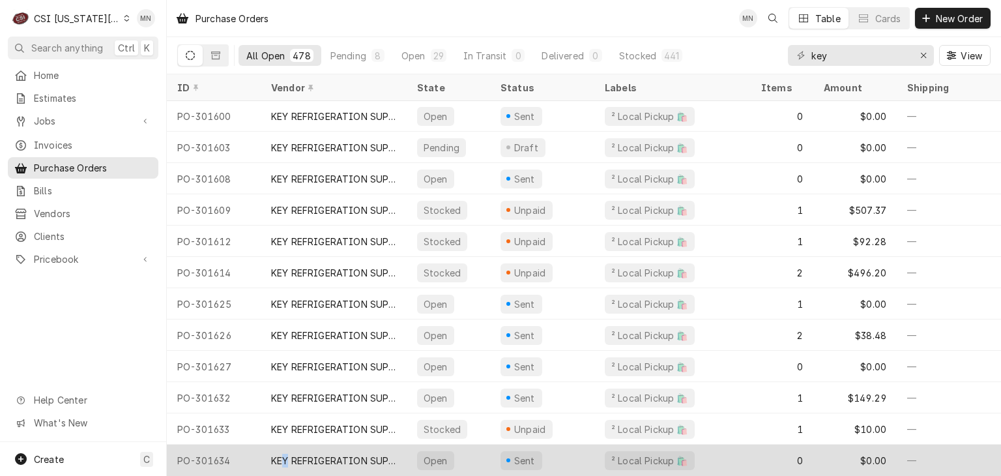
click at [287, 454] on div "KEY REFRIGERATION SUPPLY" at bounding box center [333, 461] width 125 height 14
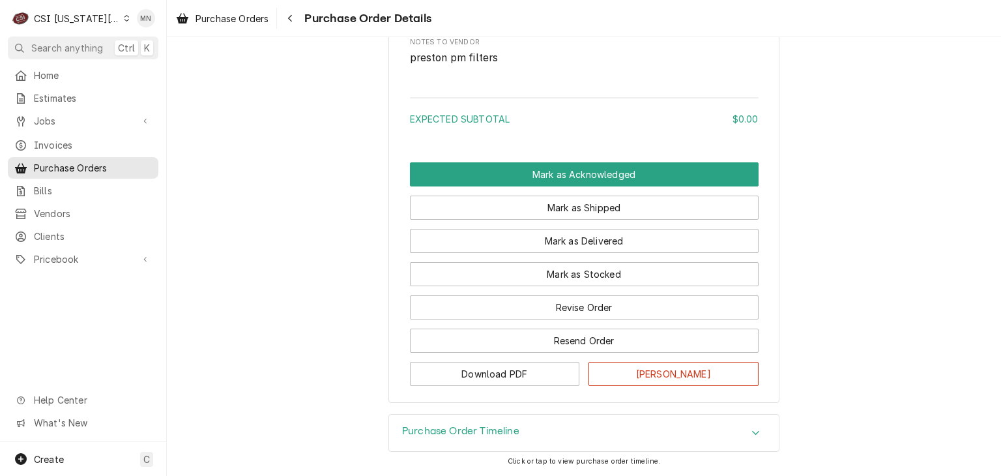
scroll to position [847, 0]
click at [296, 19] on div "Navigate back" at bounding box center [290, 18] width 13 height 13
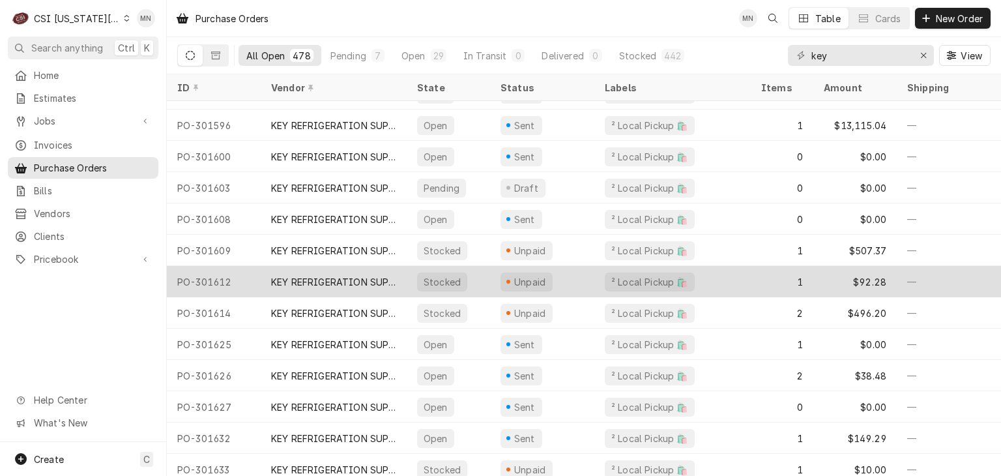
scroll to position [14564, 0]
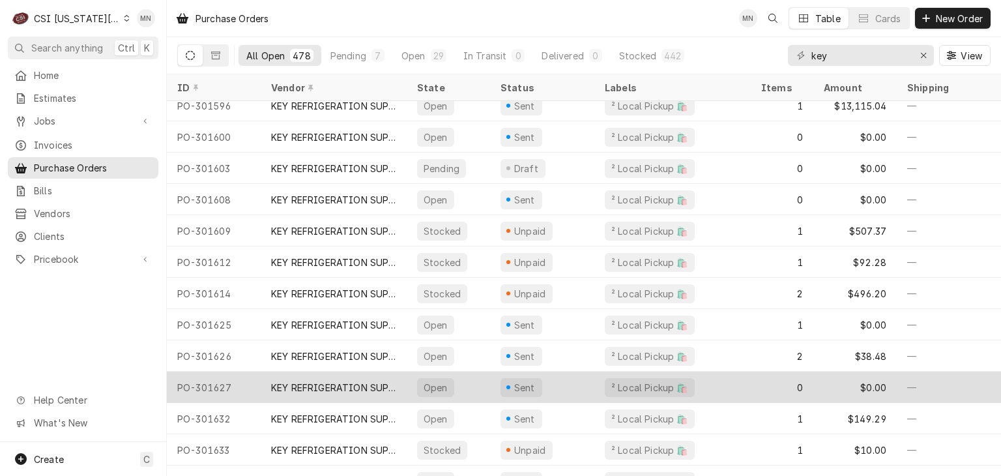
click at [338, 374] on div "KEY REFRIGERATION SUPPLY" at bounding box center [334, 387] width 146 height 31
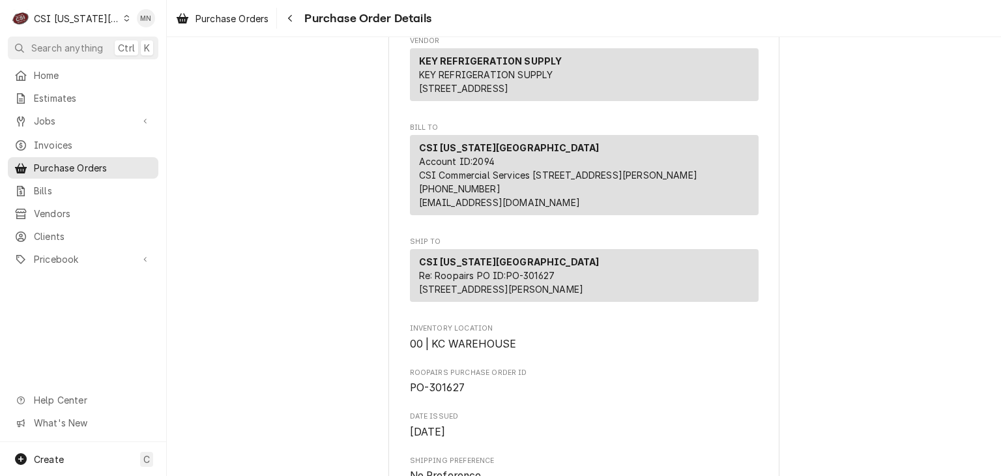
scroll to position [130, 0]
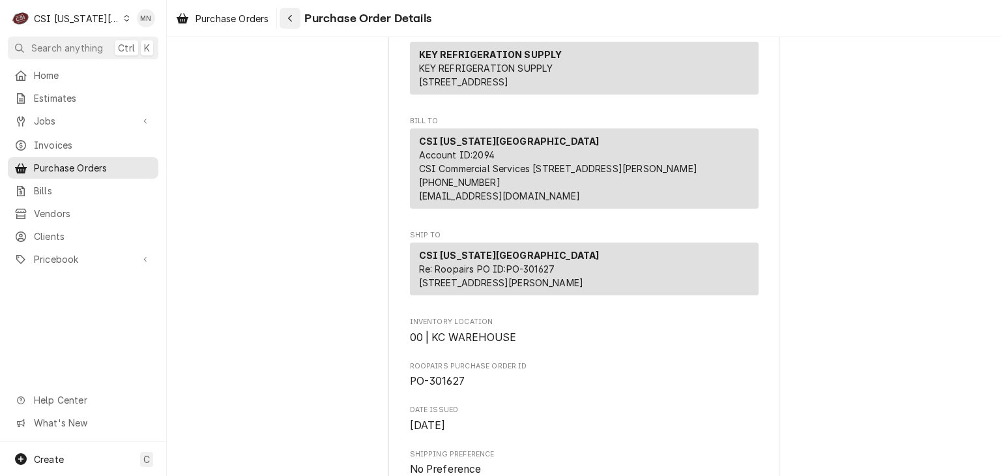
click at [289, 21] on icon "Navigate back" at bounding box center [291, 18] width 6 height 9
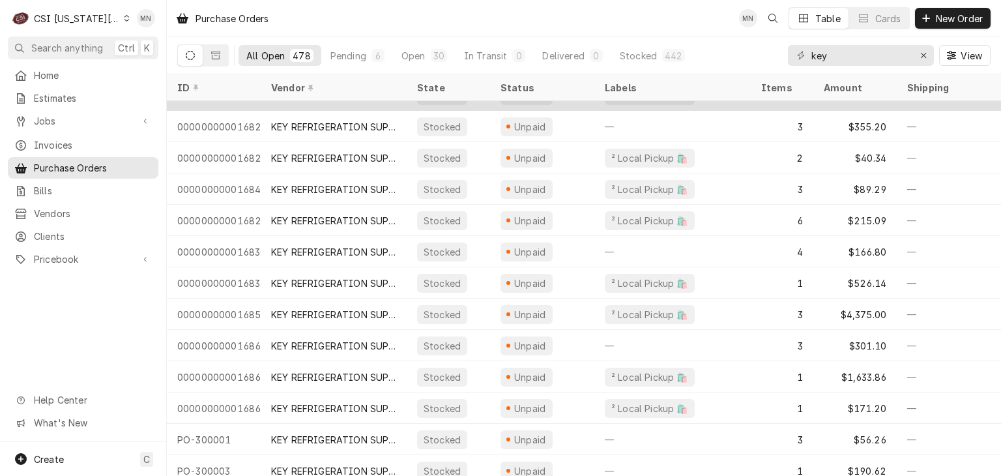
scroll to position [102, 0]
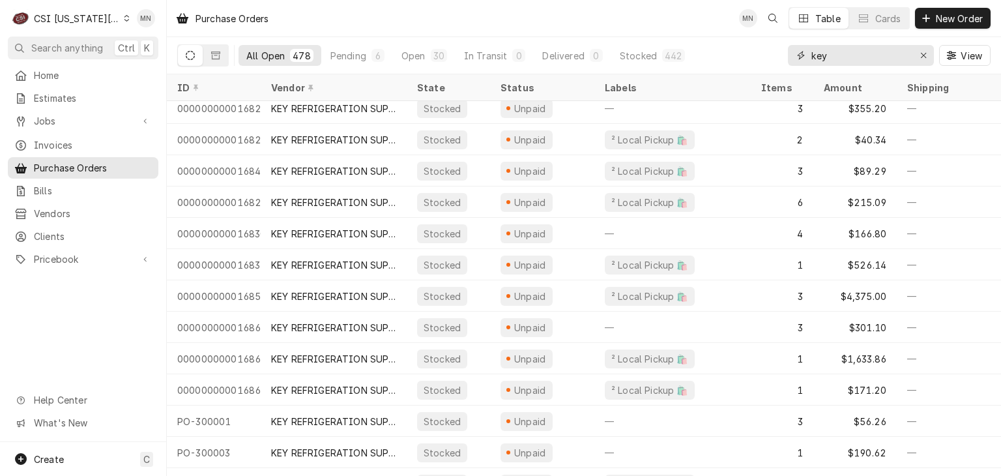
click at [844, 55] on input "key" at bounding box center [861, 55] width 98 height 21
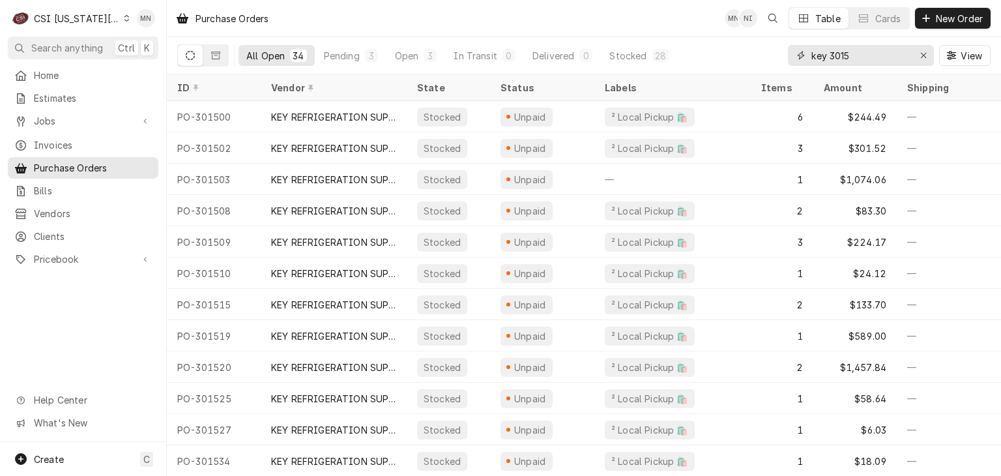
type input "key 3015"
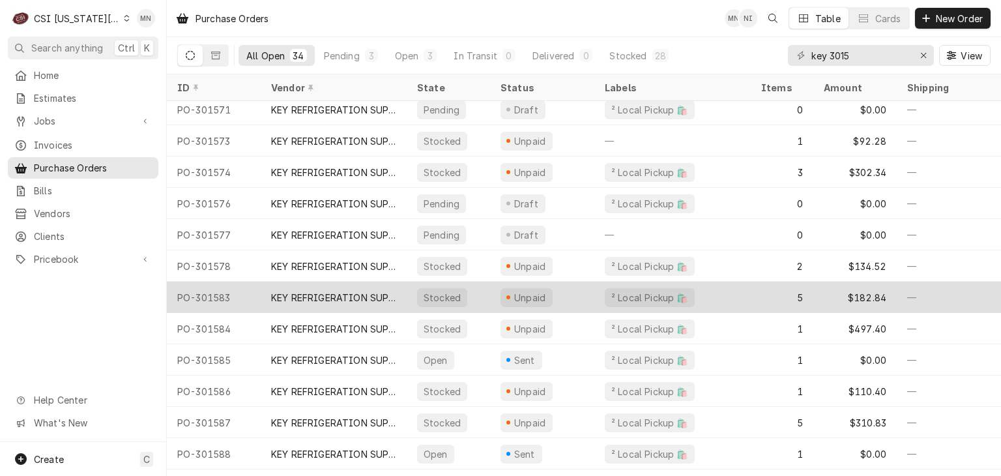
scroll to position [697, 0]
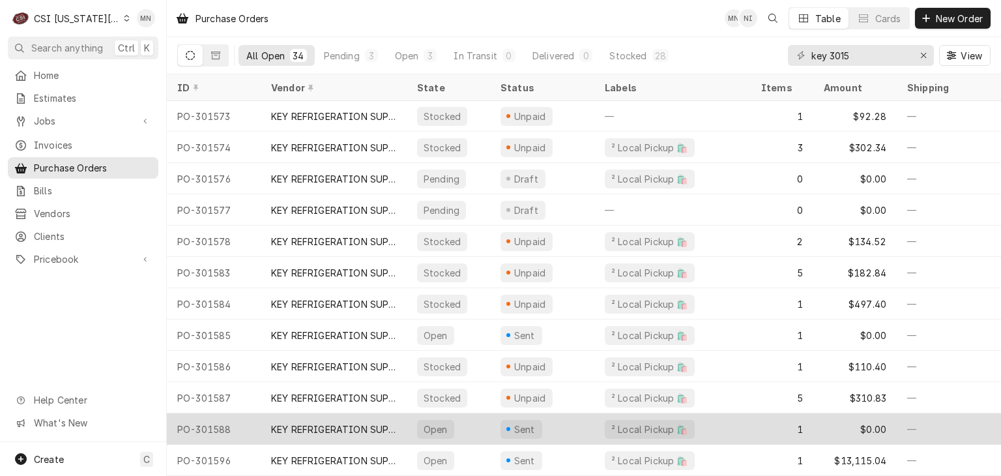
click at [315, 422] on div "KEY REFRIGERATION SUPPLY" at bounding box center [333, 429] width 125 height 14
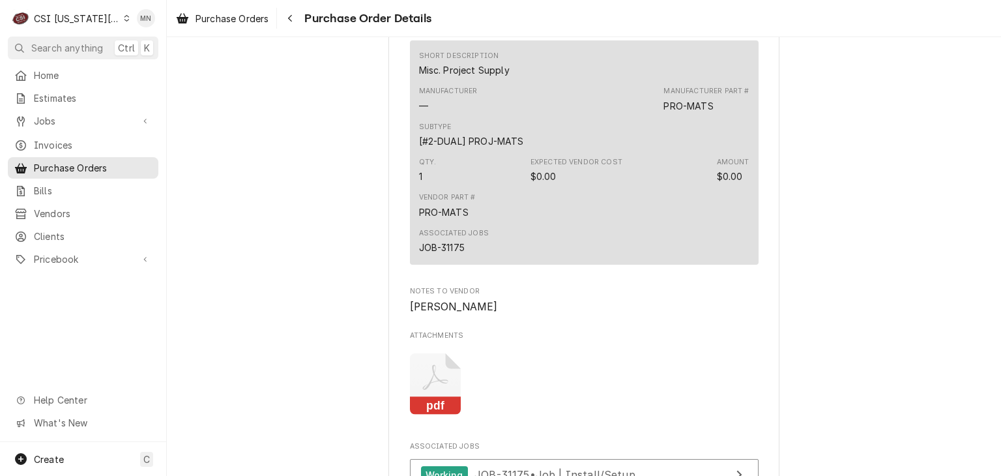
scroll to position [848, 0]
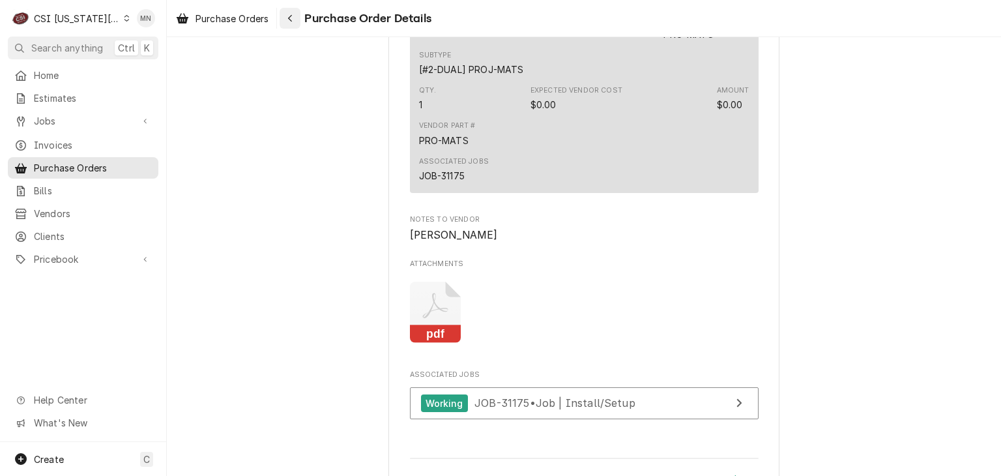
click at [290, 20] on icon "Navigate back" at bounding box center [291, 18] width 6 height 9
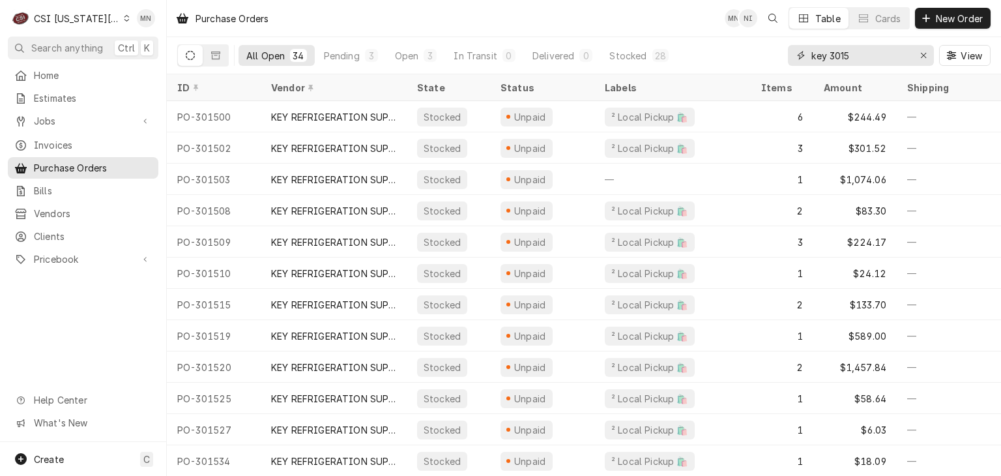
click at [865, 53] on input "key 3015" at bounding box center [861, 55] width 98 height 21
type input "key 3016"
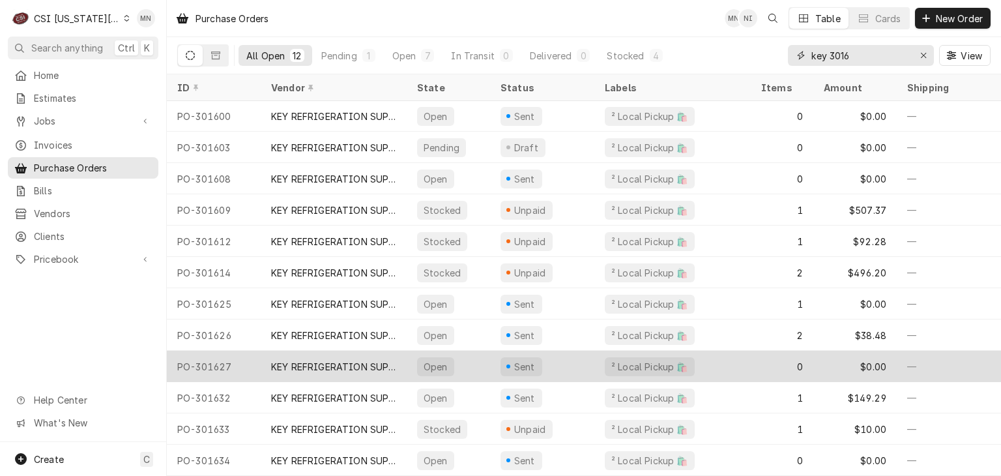
scroll to position [8, 0]
click at [351, 363] on div "KEY REFRIGERATION SUPPLY" at bounding box center [334, 366] width 146 height 31
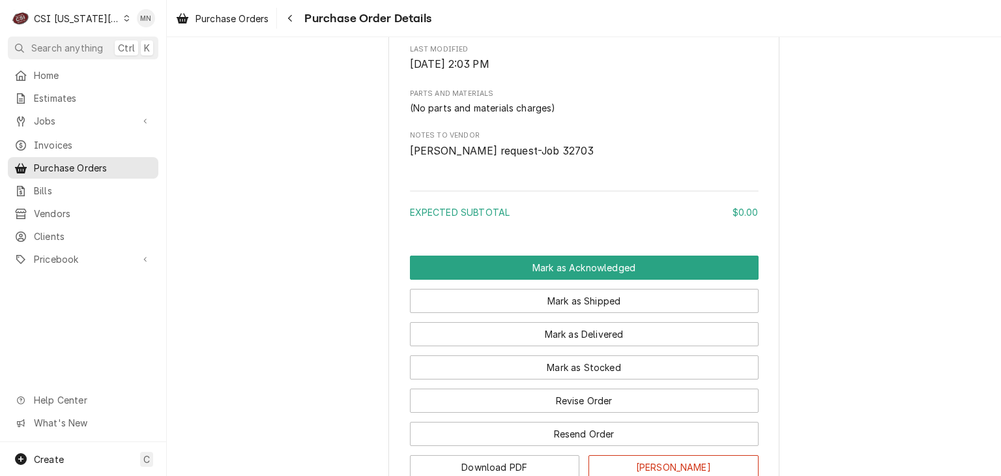
scroll to position [717, 0]
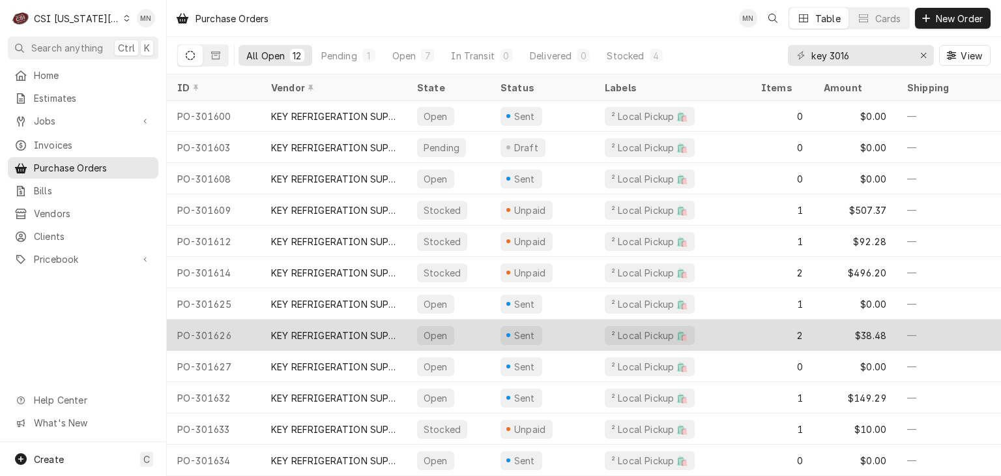
scroll to position [8, 0]
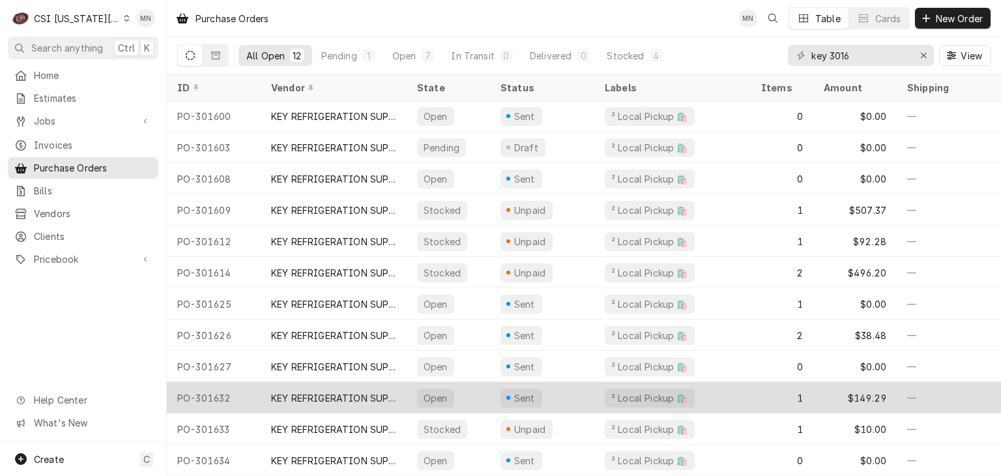
click at [321, 391] on div "KEY REFRIGERATION SUPPLY" at bounding box center [333, 398] width 125 height 14
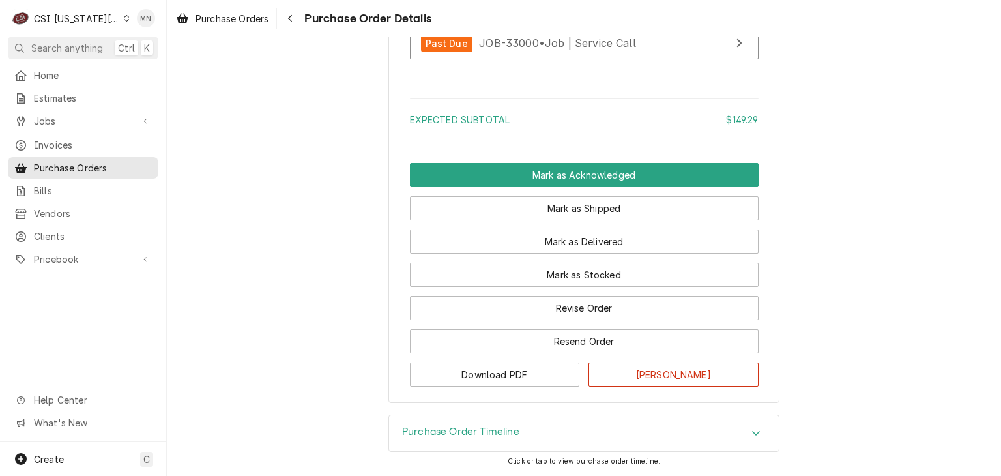
scroll to position [801, 0]
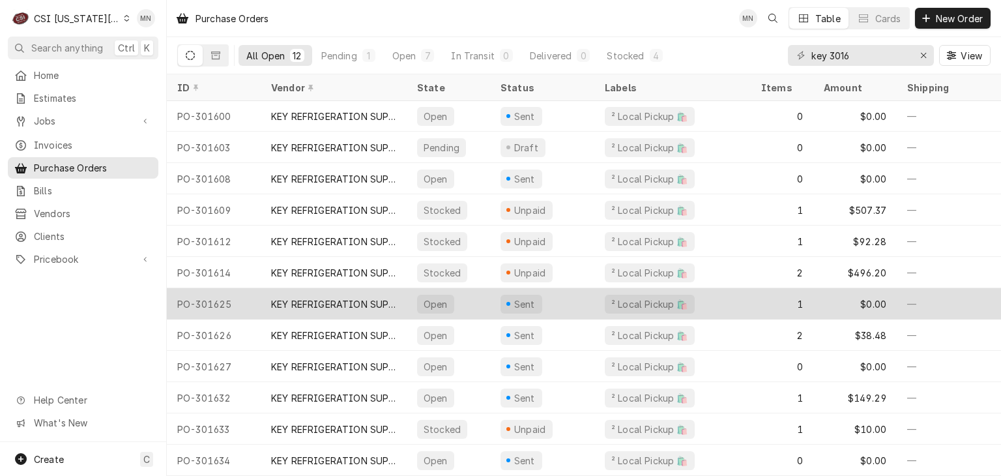
scroll to position [8, 0]
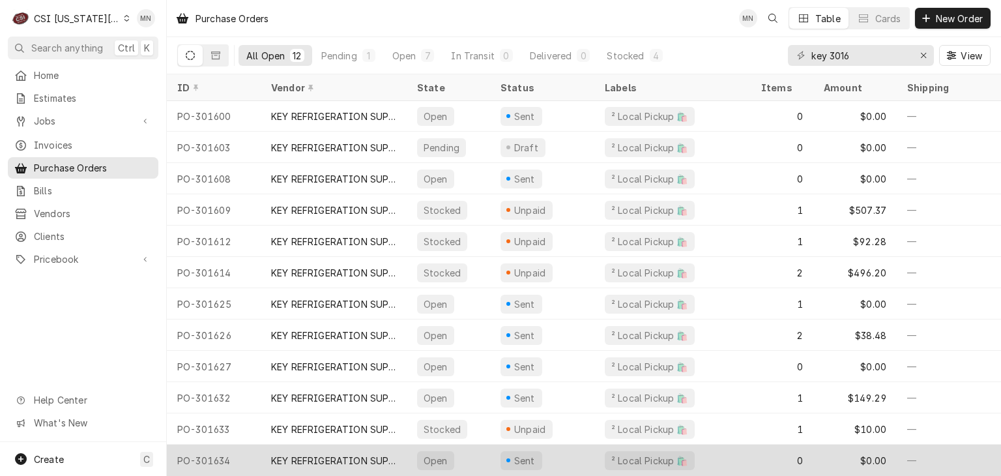
click at [349, 454] on div "KEY REFRIGERATION SUPPLY" at bounding box center [333, 461] width 125 height 14
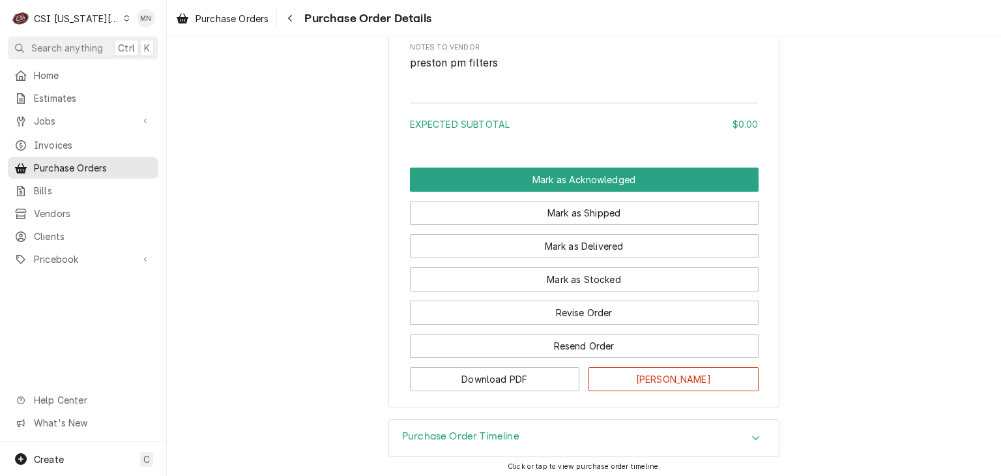
scroll to position [847, 0]
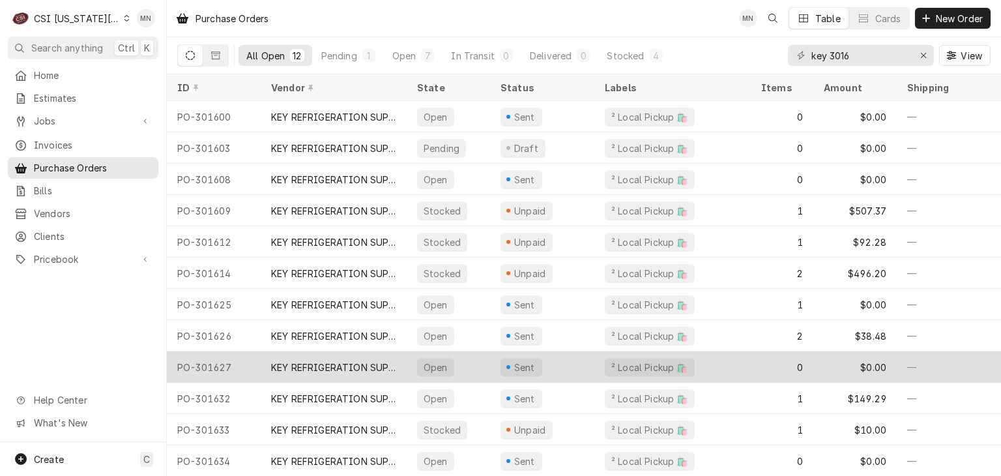
scroll to position [8, 0]
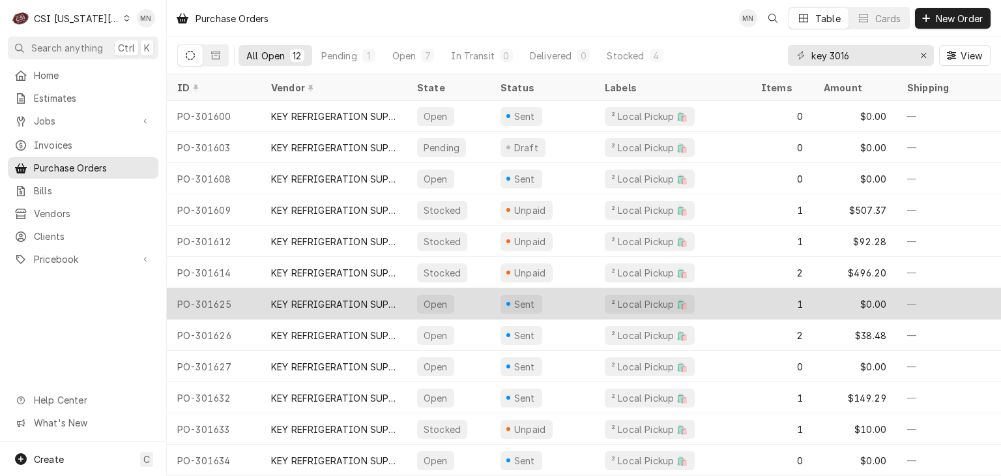
click at [355, 297] on div "KEY REFRIGERATION SUPPLY" at bounding box center [333, 304] width 125 height 14
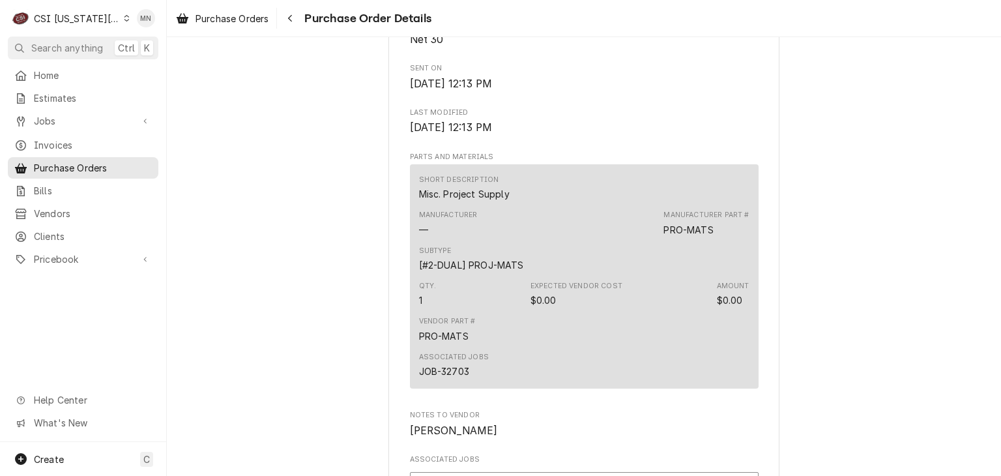
scroll to position [848, 0]
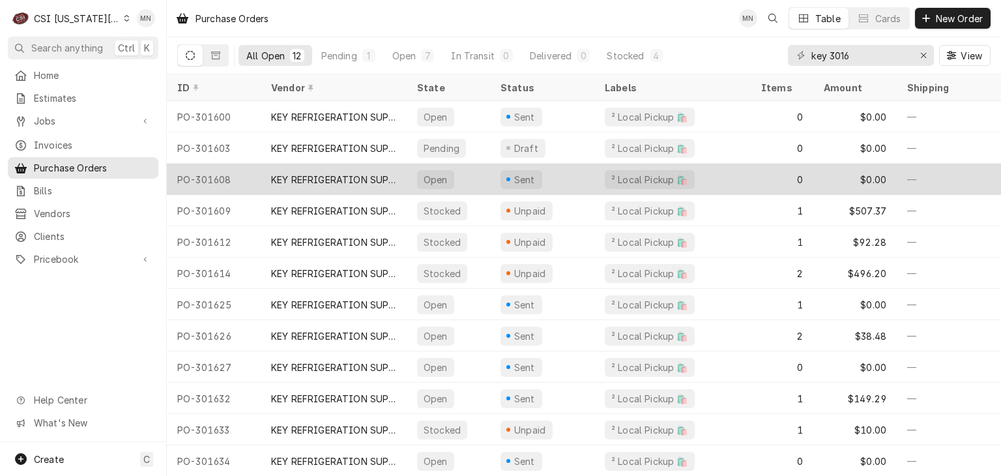
click at [364, 178] on div "KEY REFRIGERATION SUPPLY" at bounding box center [333, 180] width 125 height 14
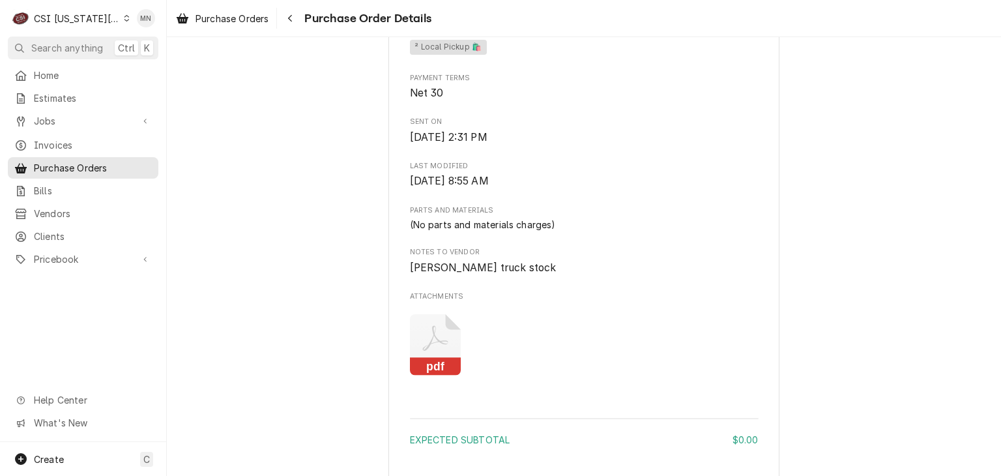
scroll to position [717, 0]
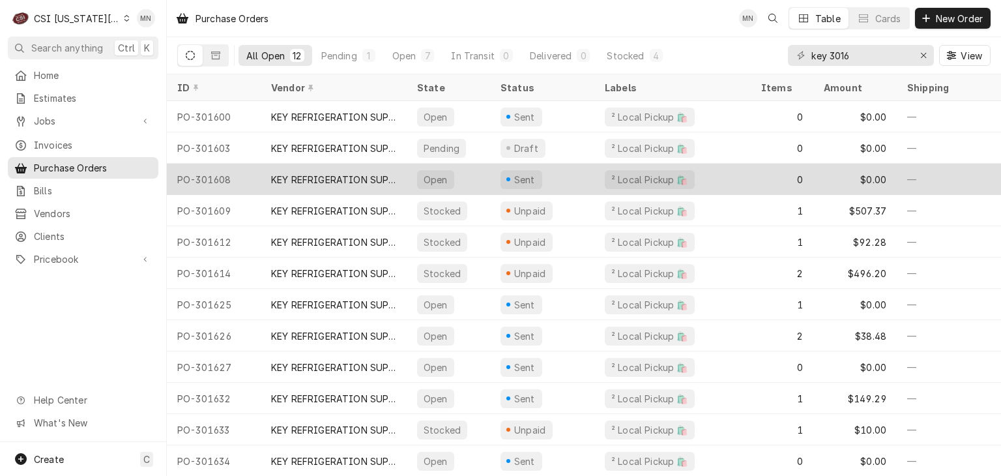
click at [287, 186] on div "KEY REFRIGERATION SUPPLY" at bounding box center [334, 179] width 146 height 31
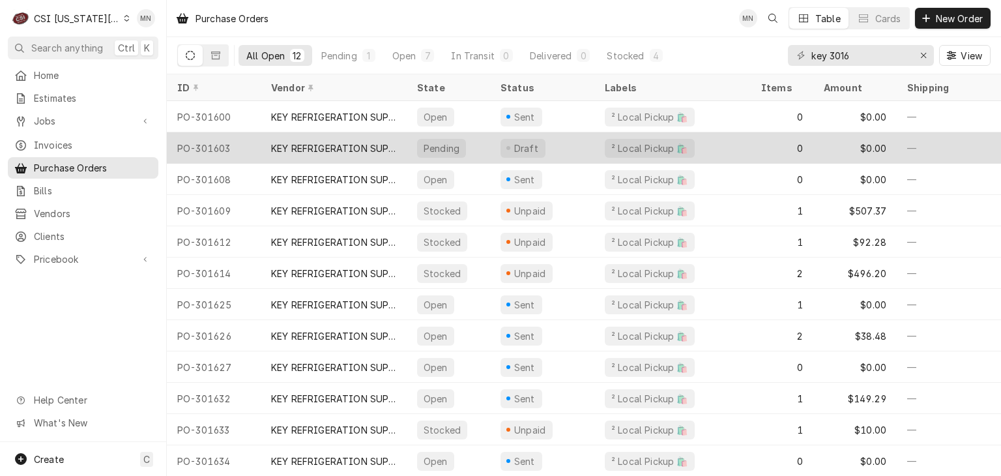
click at [253, 139] on div "PO-301603" at bounding box center [214, 147] width 94 height 31
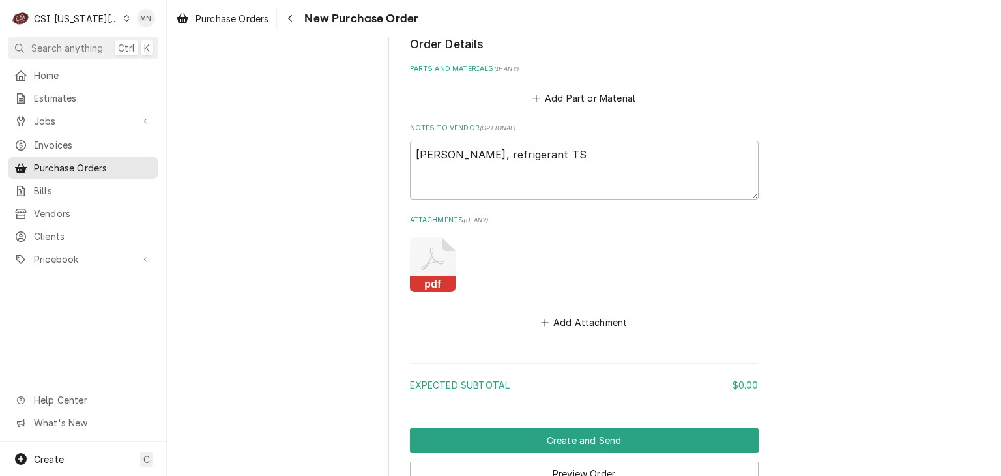
scroll to position [516, 0]
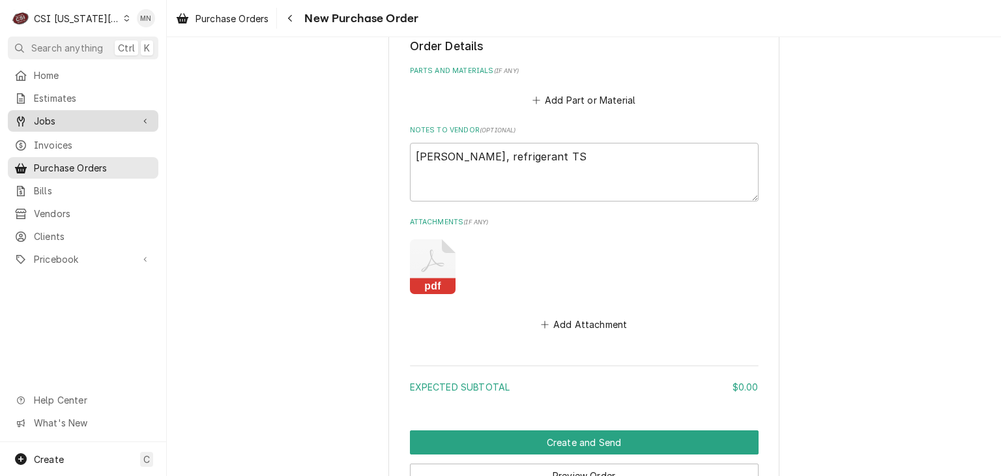
click at [57, 120] on span "Jobs" at bounding box center [83, 121] width 98 height 14
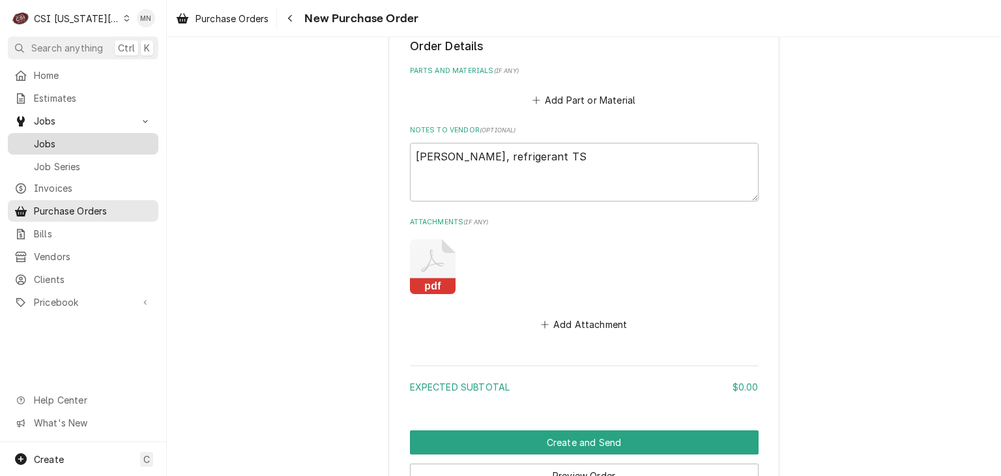
click at [59, 137] on span "Jobs" at bounding box center [93, 144] width 118 height 14
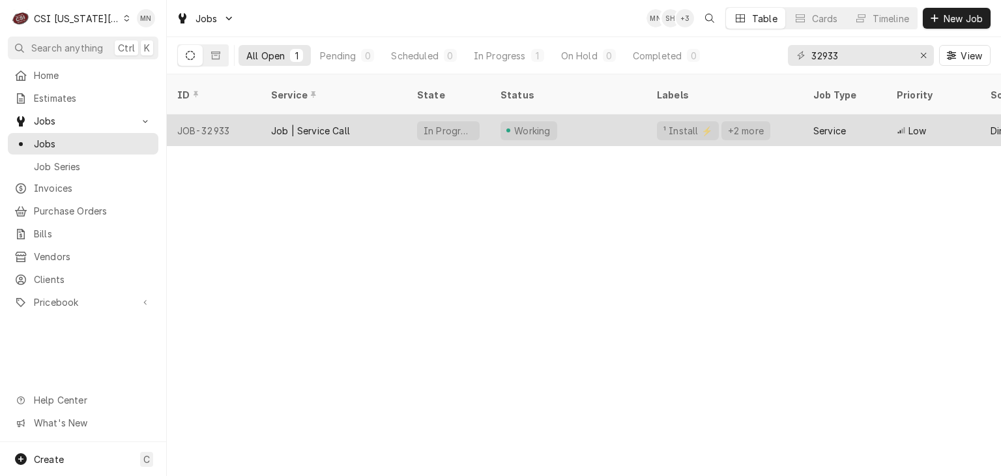
click at [381, 119] on div "Job | Service Call" at bounding box center [334, 130] width 146 height 31
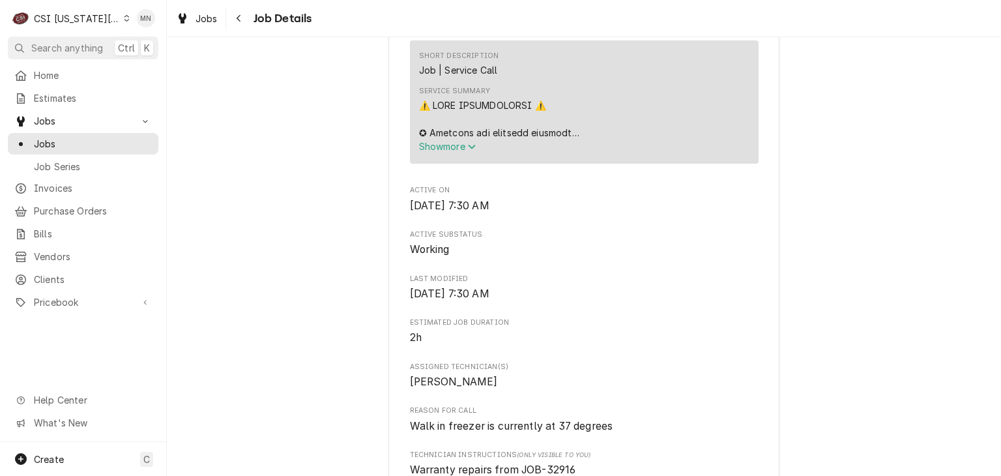
scroll to position [1043, 0]
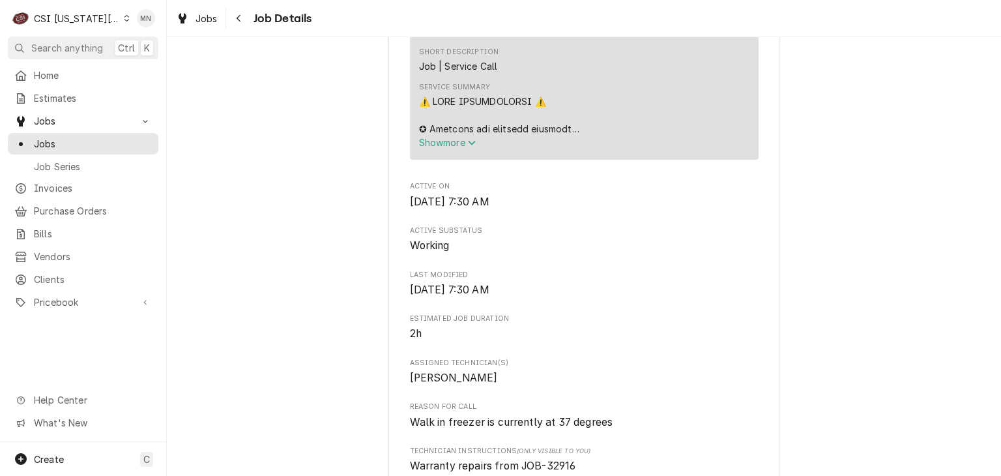
click at [462, 148] on span "Show more" at bounding box center [447, 142] width 57 height 11
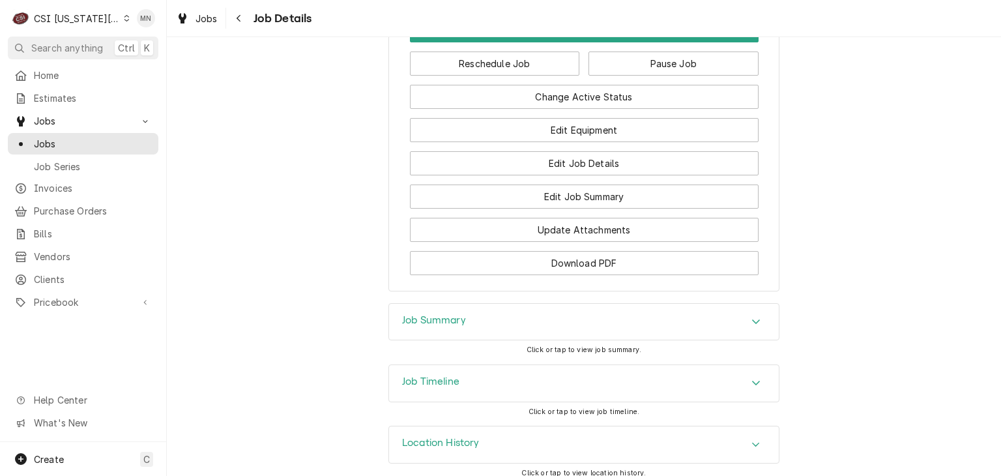
scroll to position [2965, 0]
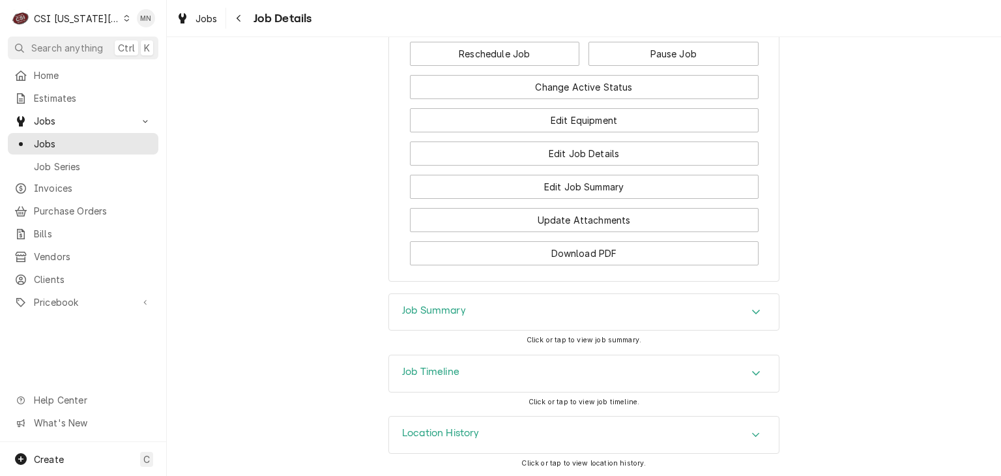
click at [613, 299] on div "Job Summary" at bounding box center [584, 312] width 390 height 37
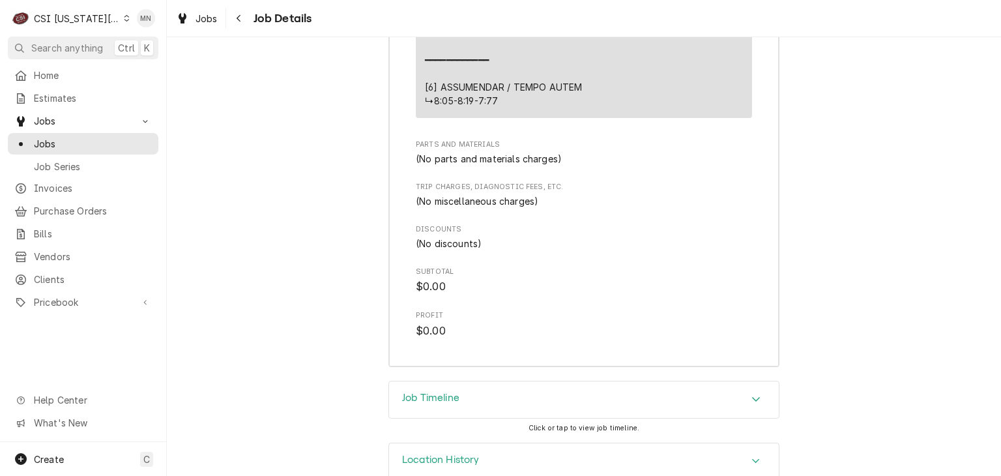
scroll to position [4731, 0]
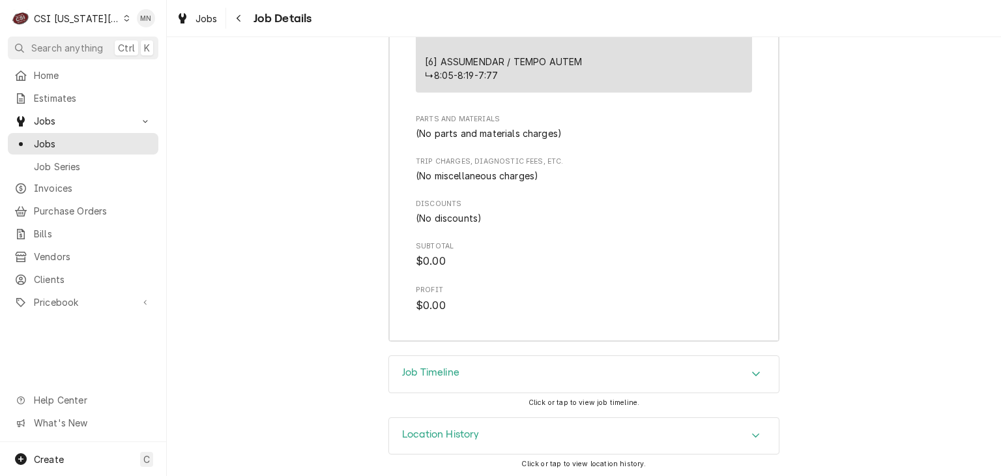
click at [728, 376] on div "Job Timeline" at bounding box center [584, 374] width 390 height 37
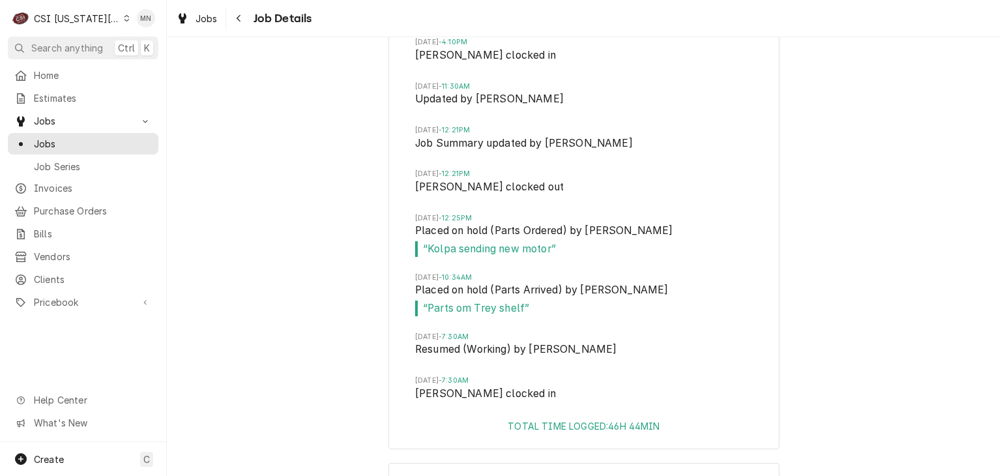
scroll to position [5122, 0]
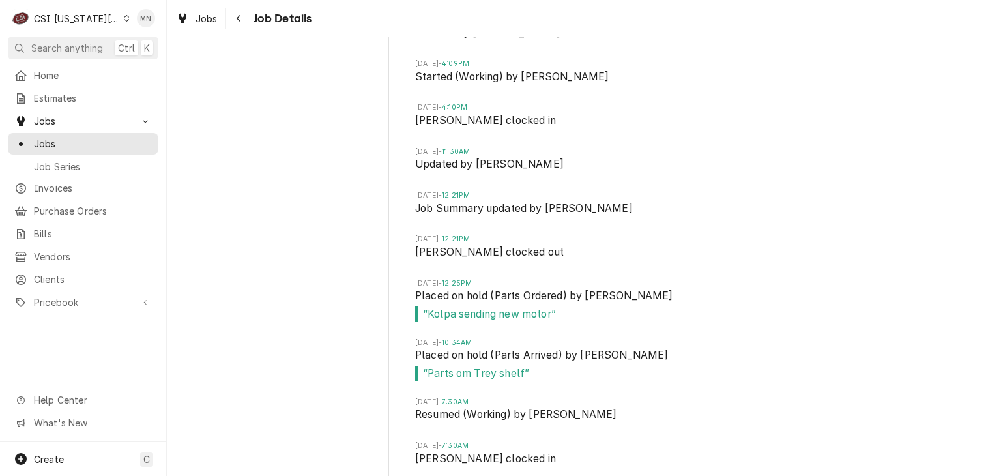
click at [89, 20] on div "CSI Kansas City" at bounding box center [77, 19] width 86 height 14
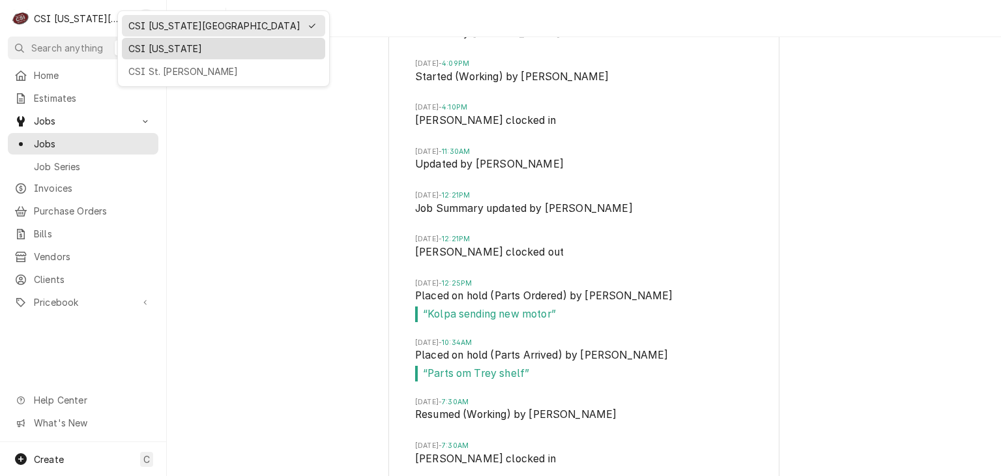
click at [156, 52] on div "CSI [US_STATE]" at bounding box center [223, 49] width 190 height 14
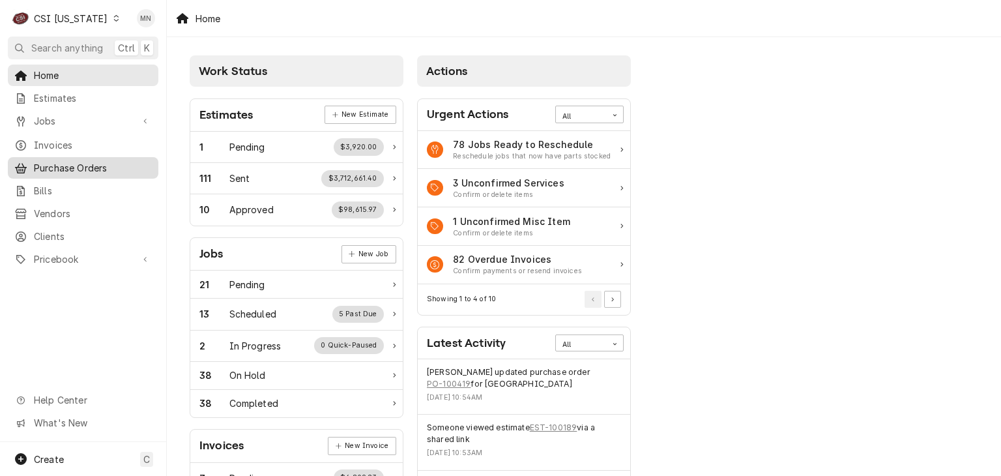
click at [70, 161] on span "Purchase Orders" at bounding box center [93, 168] width 118 height 14
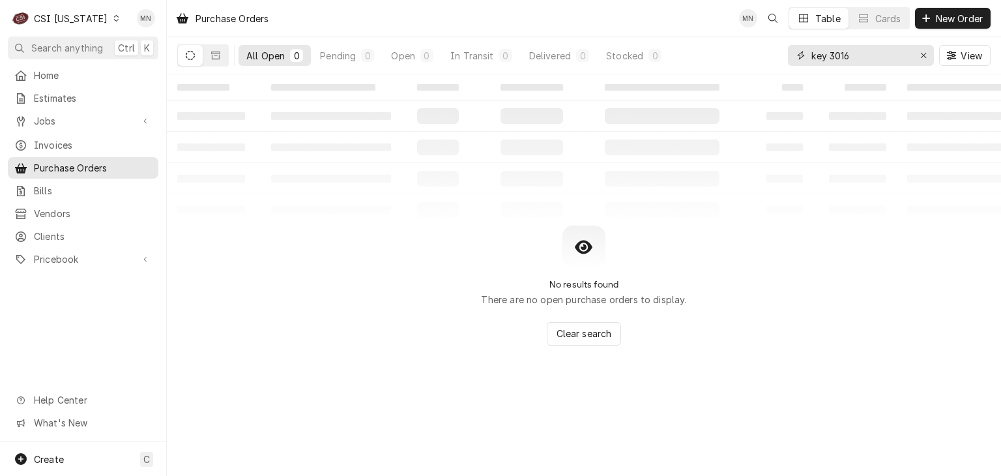
drag, startPoint x: 854, startPoint y: 56, endPoint x: 773, endPoint y: 61, distance: 81.0
click at [777, 61] on div "All Open 0 Pending 0 Open 0 In Transit 0 Delivered 0 Stocked 0 key 3016 View" at bounding box center [584, 55] width 814 height 37
type input "100290"
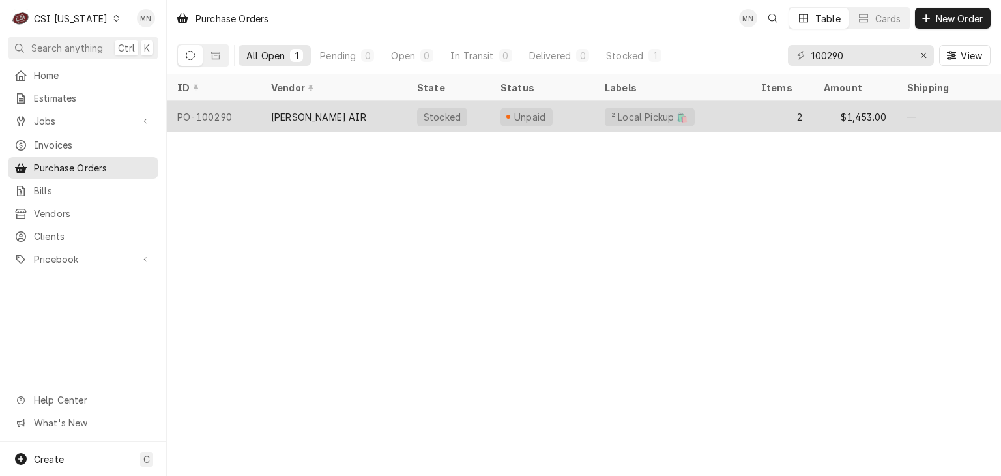
click at [326, 117] on div "[PERSON_NAME] AIR" at bounding box center [334, 116] width 146 height 31
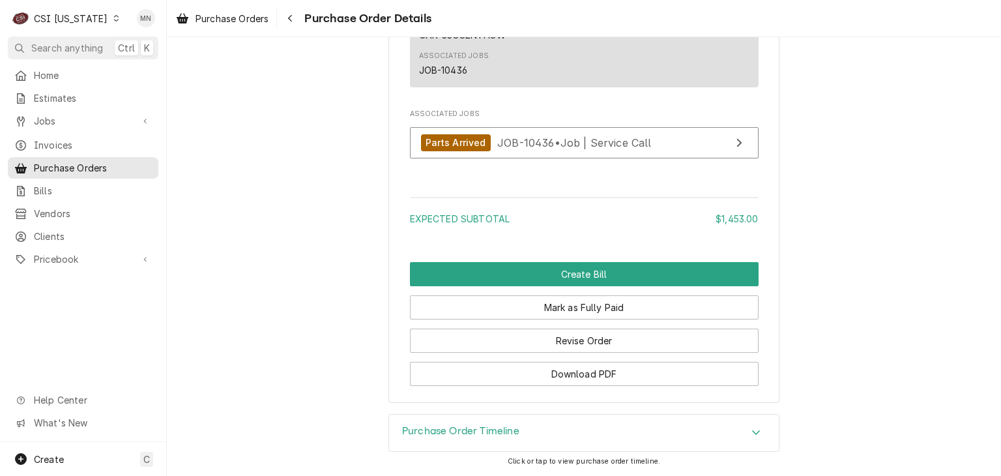
scroll to position [1434, 0]
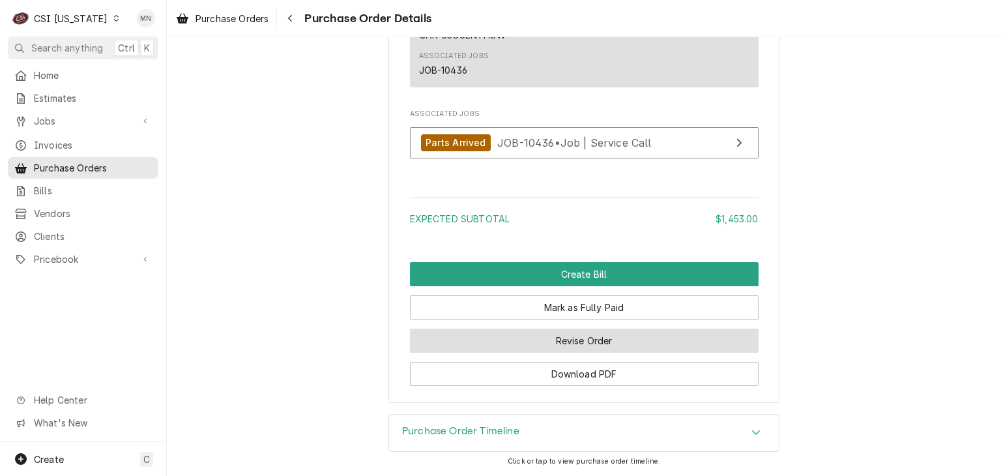
click at [618, 351] on button "Revise Order" at bounding box center [584, 341] width 349 height 24
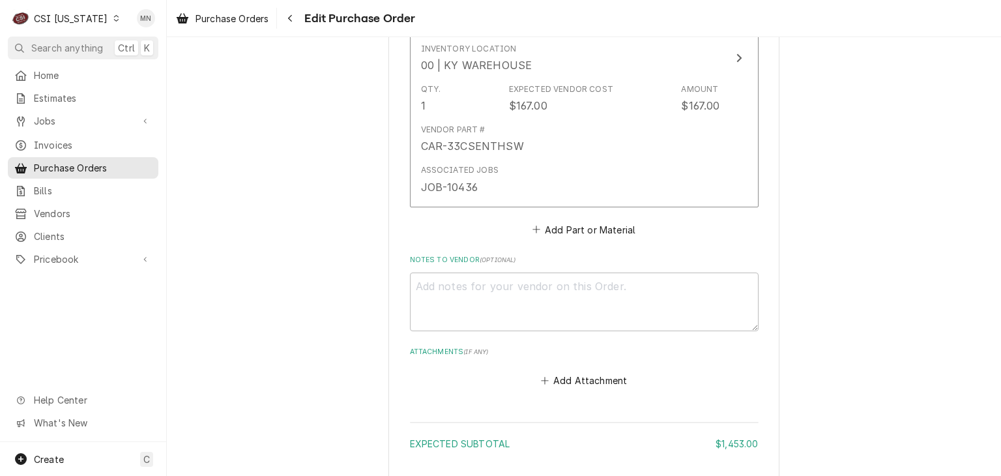
scroll to position [1108, 0]
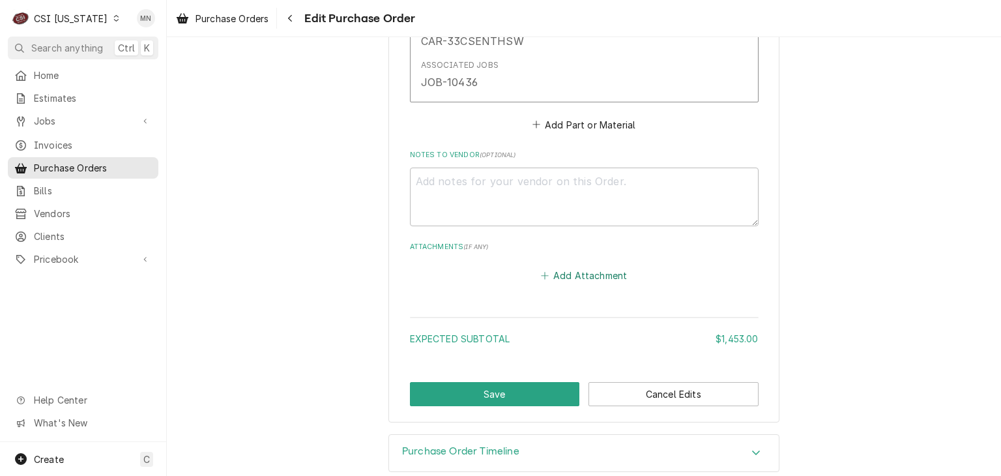
click at [576, 273] on button "Add Attachment" at bounding box center [584, 276] width 91 height 18
type textarea "x"
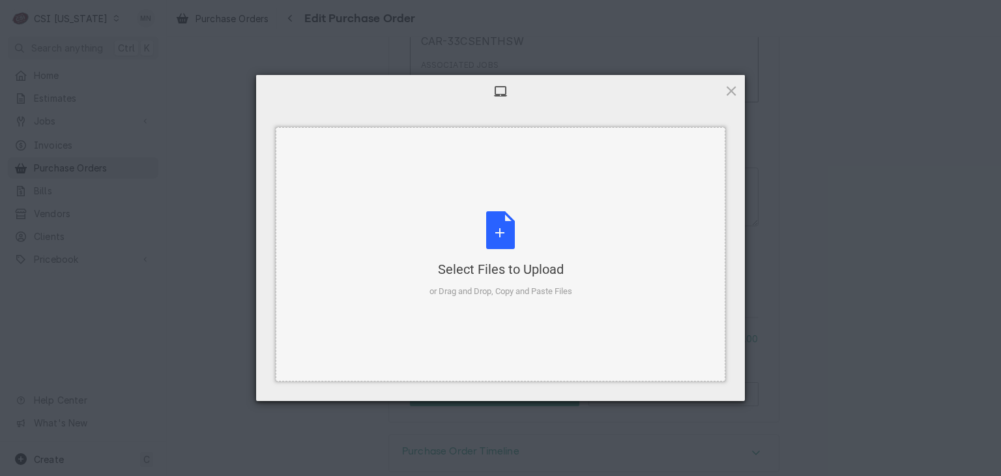
click at [514, 235] on div "Select Files to Upload or Drag and Drop, Copy and Paste Files" at bounding box center [501, 254] width 143 height 87
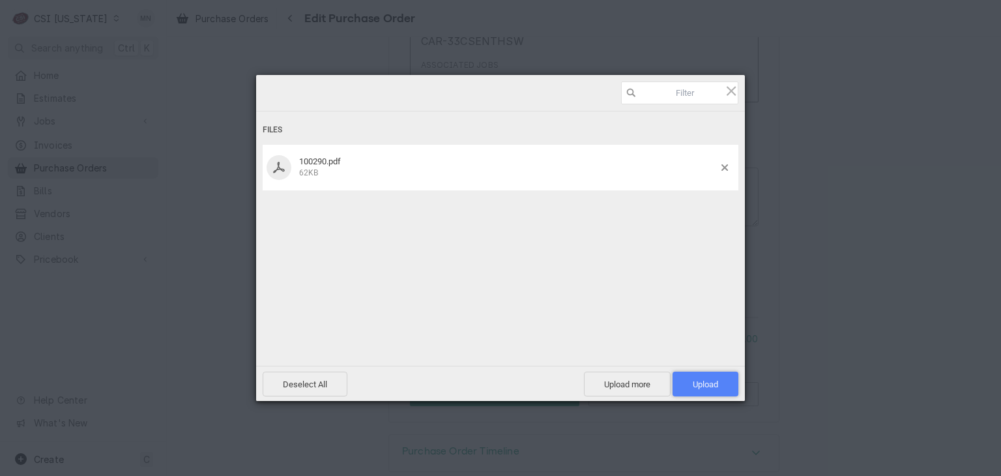
click at [708, 388] on span "Upload 1" at bounding box center [705, 384] width 25 height 10
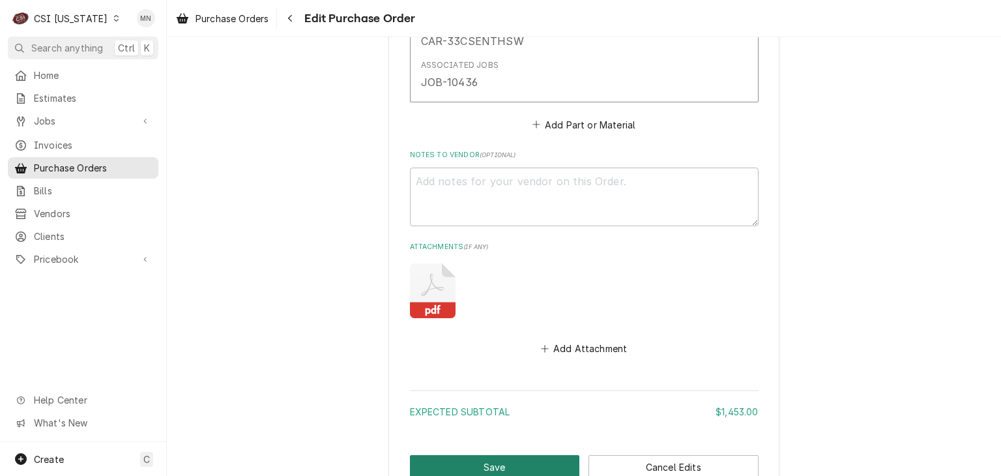
click at [525, 463] on button "Save" at bounding box center [495, 467] width 170 height 24
type textarea "x"
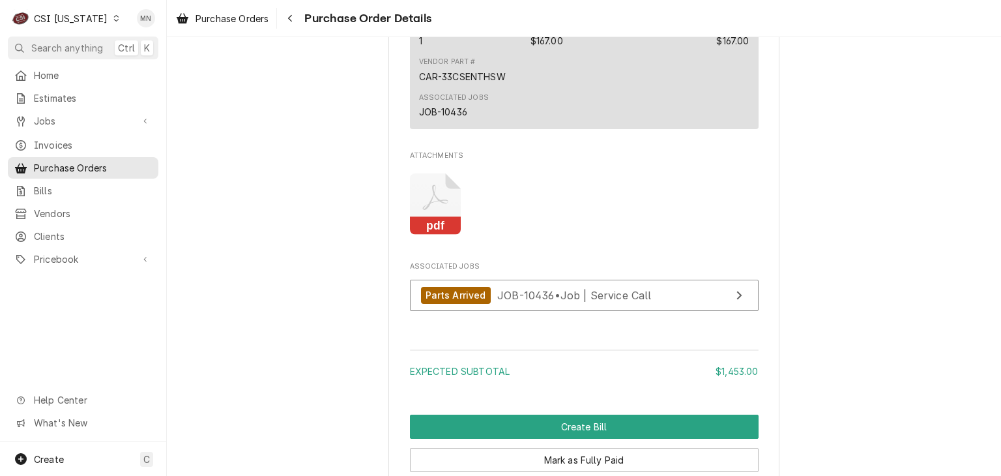
scroll to position [1555, 0]
